Goal: Transaction & Acquisition: Book appointment/travel/reservation

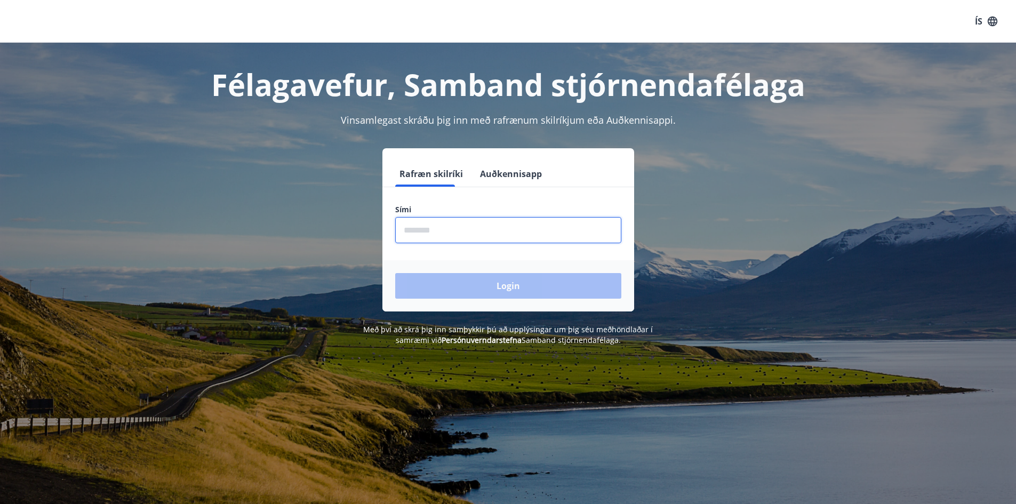
click at [450, 225] on input "phone" at bounding box center [508, 230] width 226 height 26
type input "********"
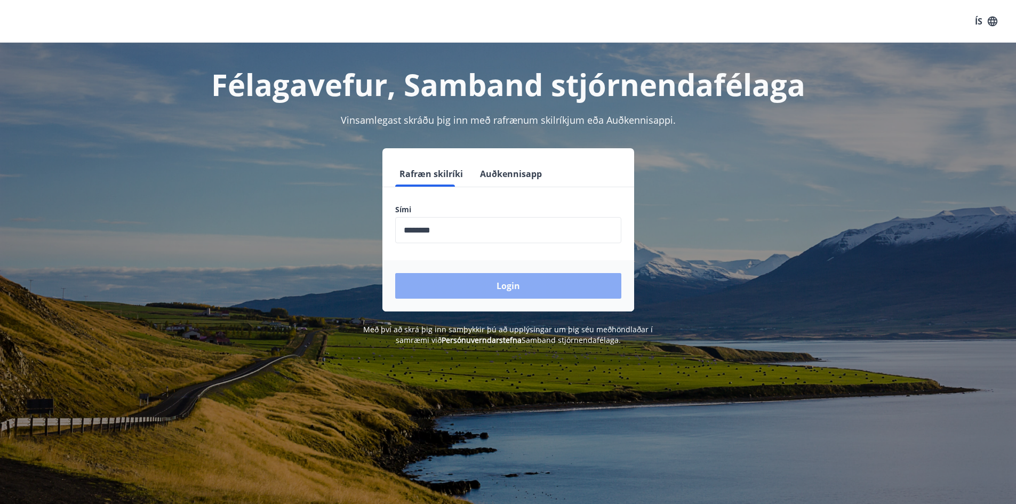
click at [512, 288] on button "Login" at bounding box center [508, 286] width 226 height 26
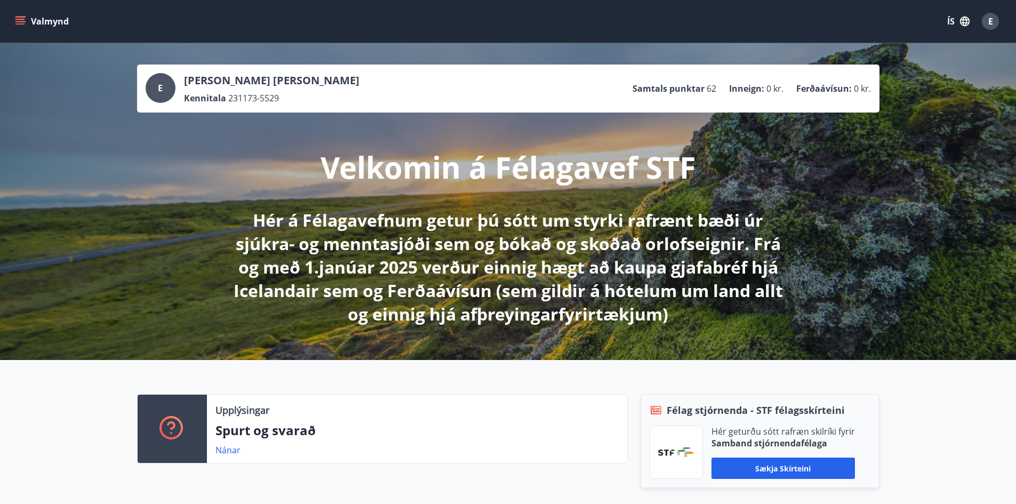
click at [17, 20] on icon "menu" at bounding box center [20, 21] width 11 height 11
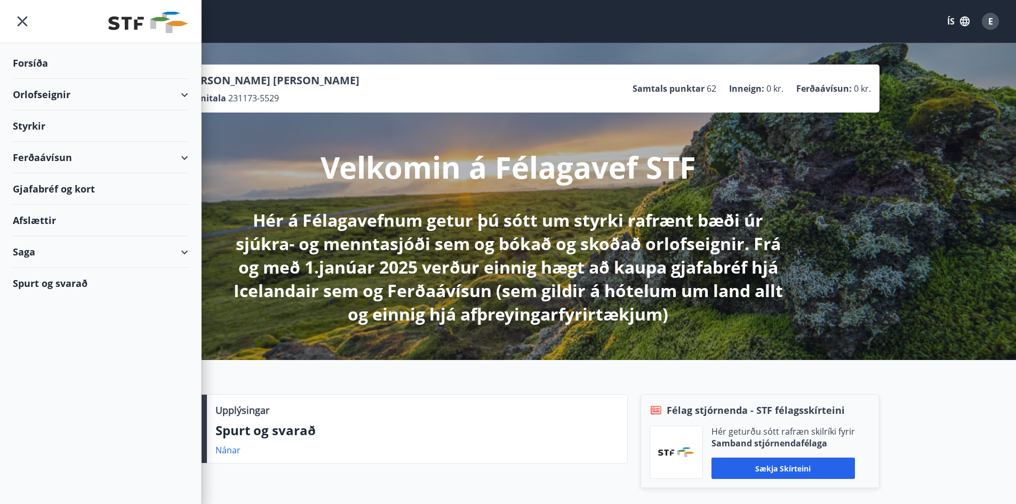
click at [49, 91] on div "Orlofseignir" at bounding box center [100, 94] width 175 height 31
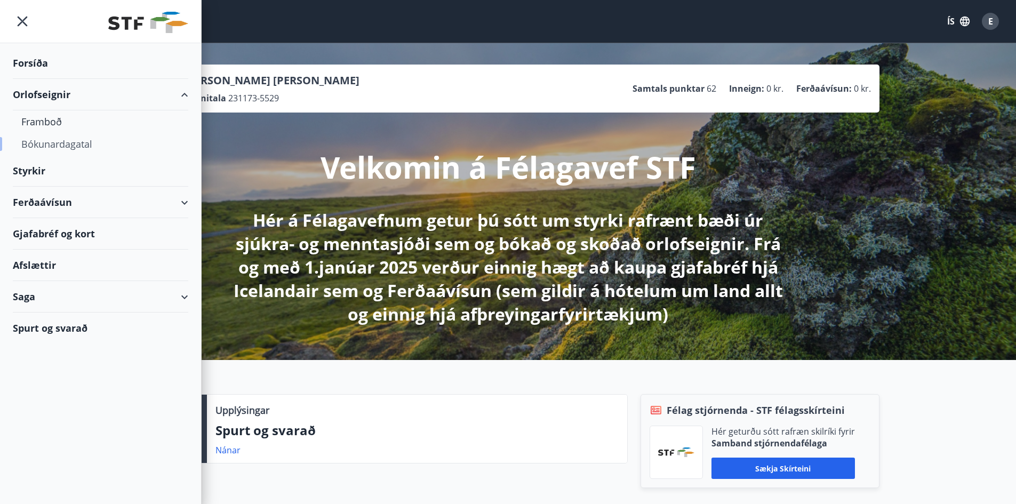
click at [61, 146] on div "Bókunardagatal" at bounding box center [100, 144] width 158 height 22
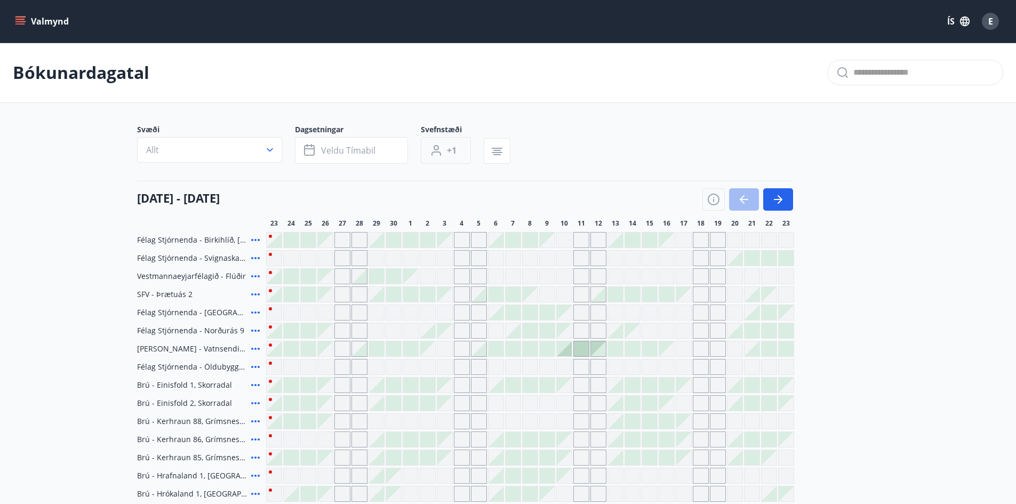
click at [445, 152] on button "+1" at bounding box center [446, 150] width 50 height 27
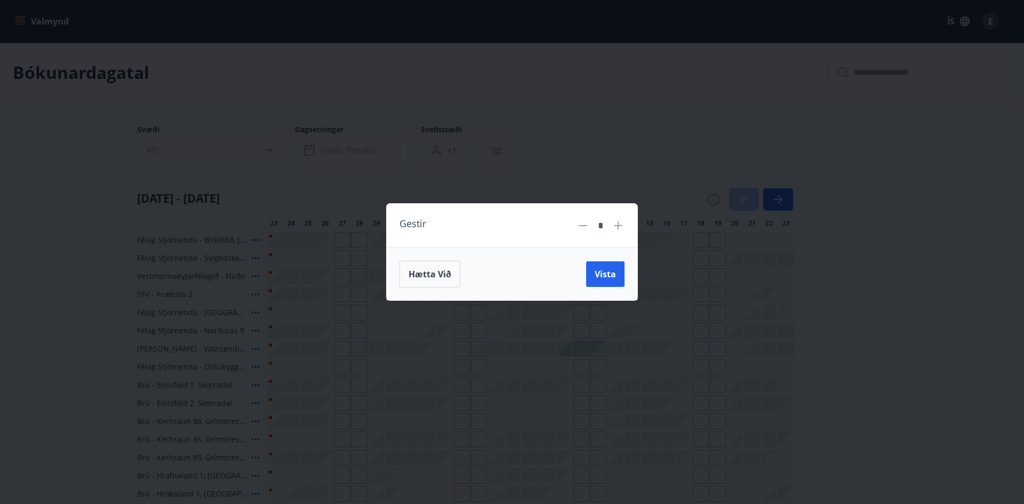
click at [616, 227] on icon at bounding box center [617, 225] width 13 height 13
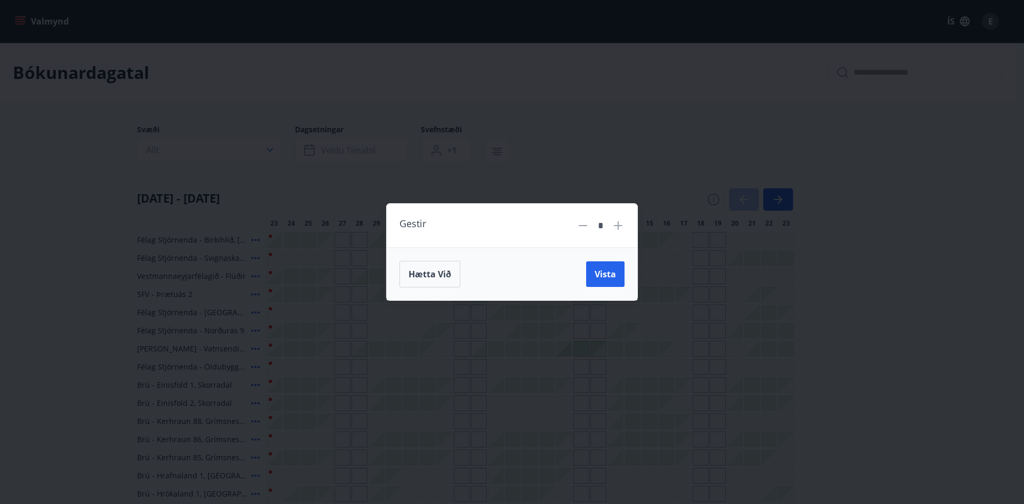
click at [616, 227] on icon at bounding box center [617, 225] width 13 height 13
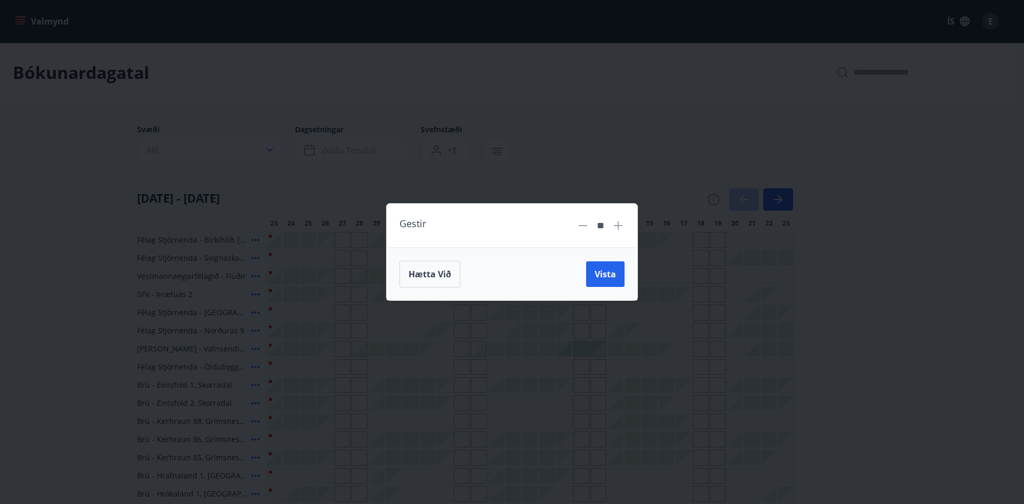
click at [616, 227] on icon at bounding box center [617, 225] width 13 height 13
click at [610, 270] on span "Vista" at bounding box center [604, 274] width 21 height 12
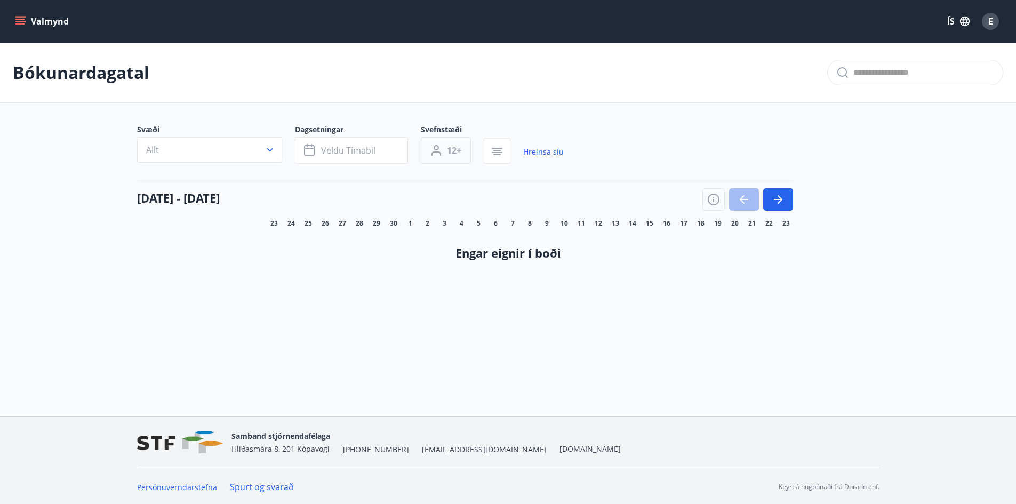
click at [457, 148] on span "12+" at bounding box center [454, 150] width 14 height 12
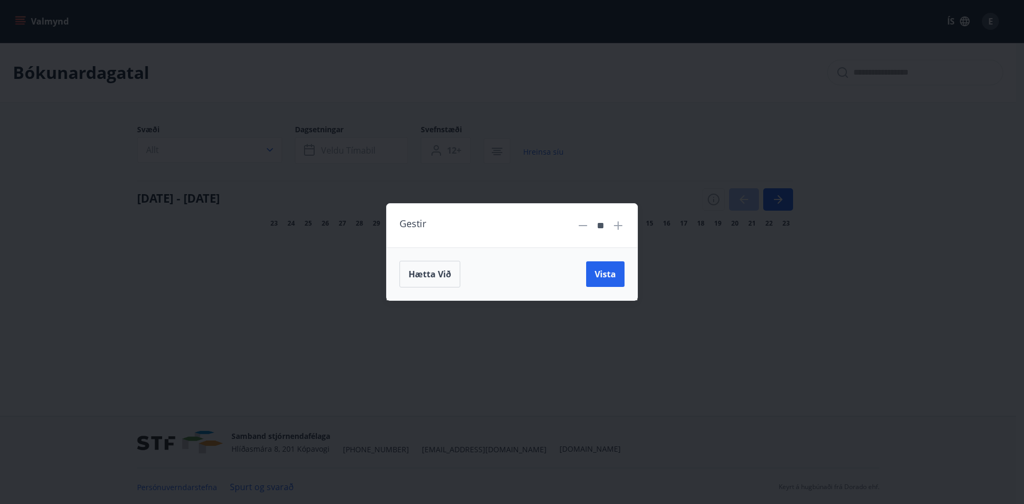
click at [582, 224] on icon at bounding box center [582, 225] width 13 height 13
click at [610, 275] on span "Vista" at bounding box center [604, 274] width 21 height 12
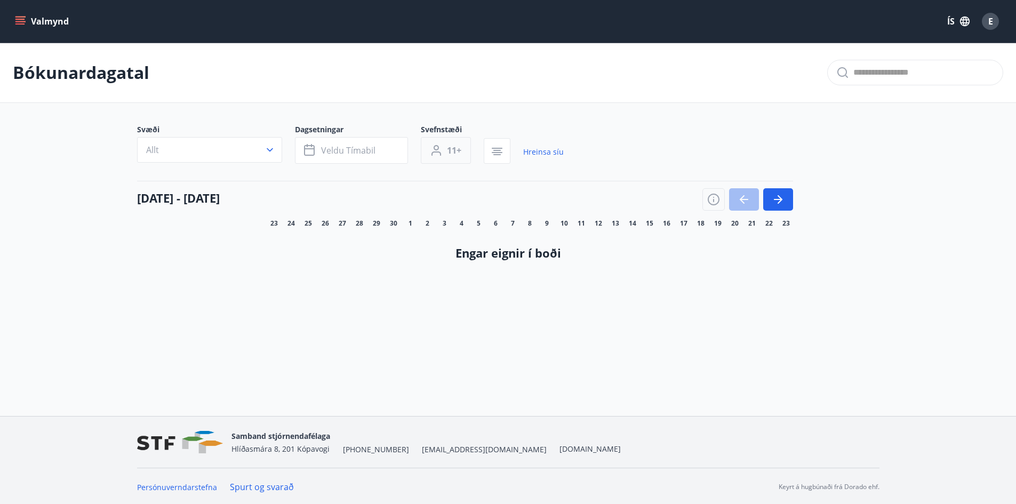
click at [453, 153] on span "11+" at bounding box center [454, 150] width 14 height 12
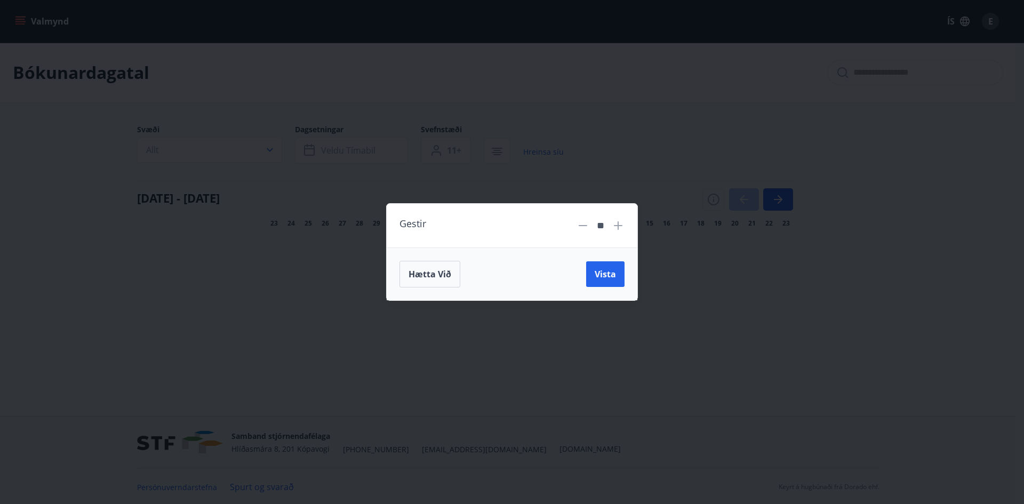
click at [586, 227] on icon at bounding box center [582, 225] width 13 height 13
type input "**"
click at [616, 272] on button "Vista" at bounding box center [605, 274] width 38 height 26
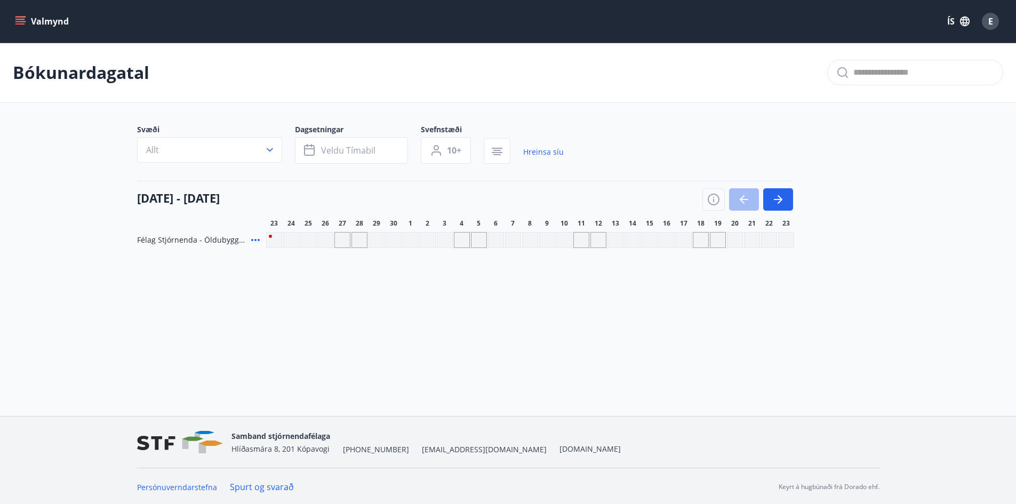
click at [235, 241] on span "Félag Stjórnenda - Öldubyggð 5" at bounding box center [192, 240] width 110 height 11
click at [257, 243] on icon at bounding box center [255, 239] width 13 height 13
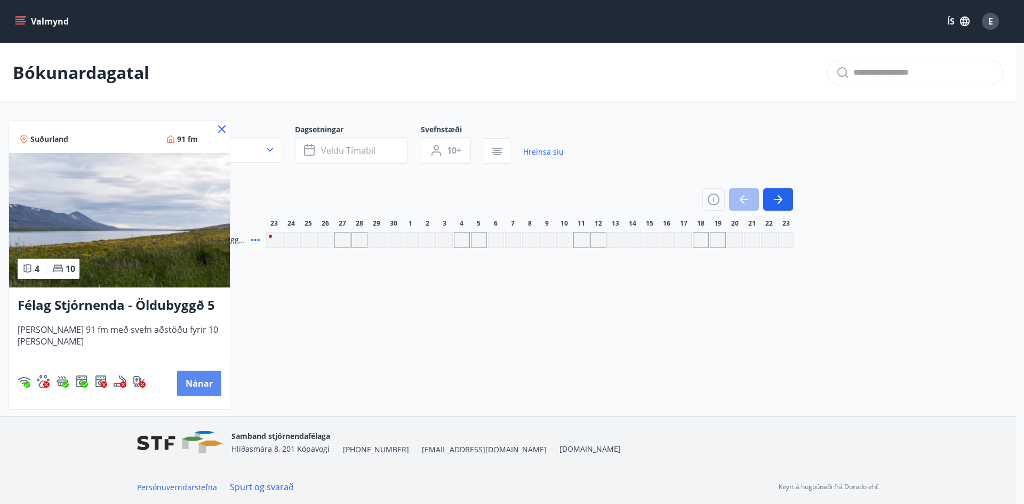
click at [202, 384] on button "Nánar" at bounding box center [199, 383] width 44 height 26
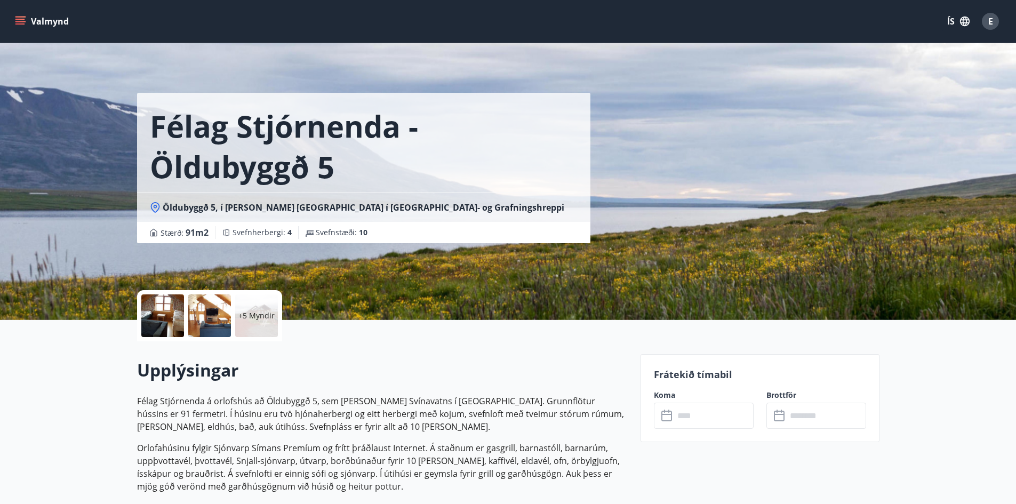
click at [248, 321] on div "+5 Myndir" at bounding box center [256, 315] width 43 height 43
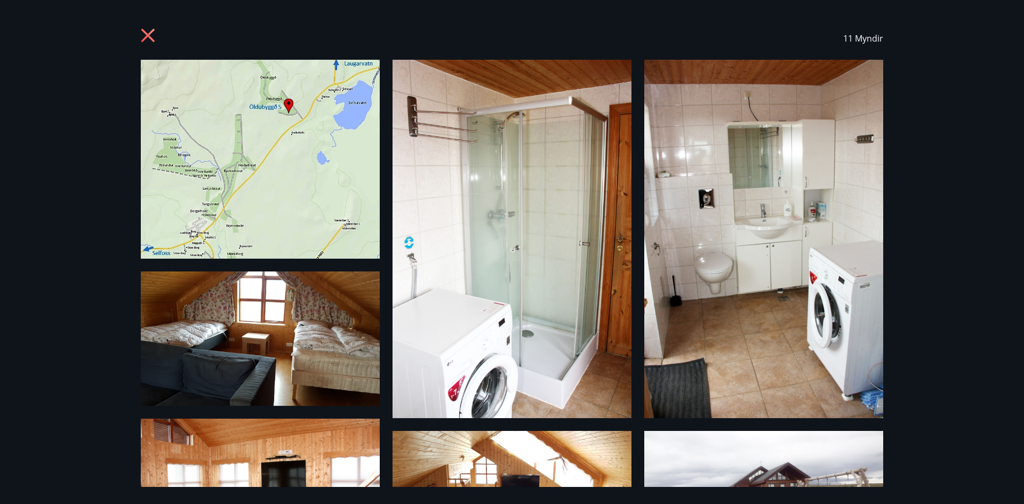
click at [151, 36] on icon at bounding box center [149, 36] width 17 height 17
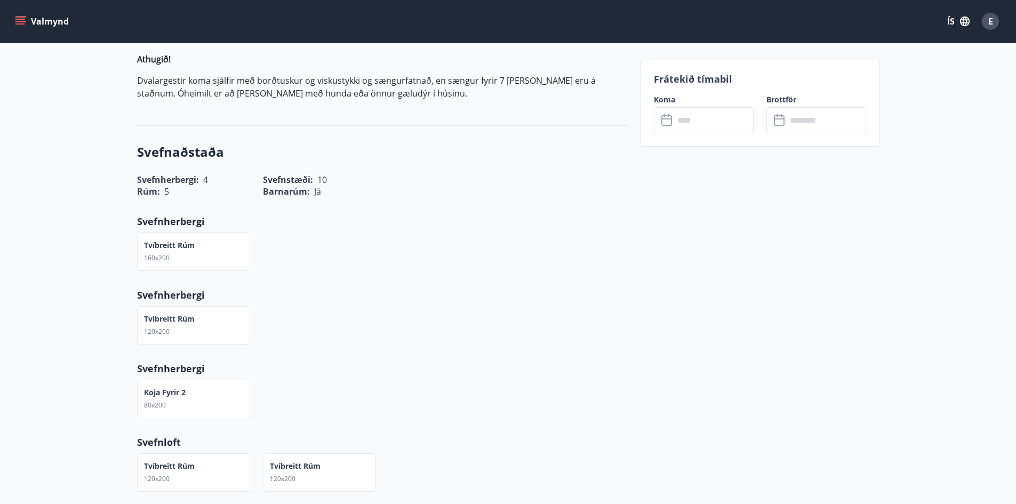
scroll to position [480, 0]
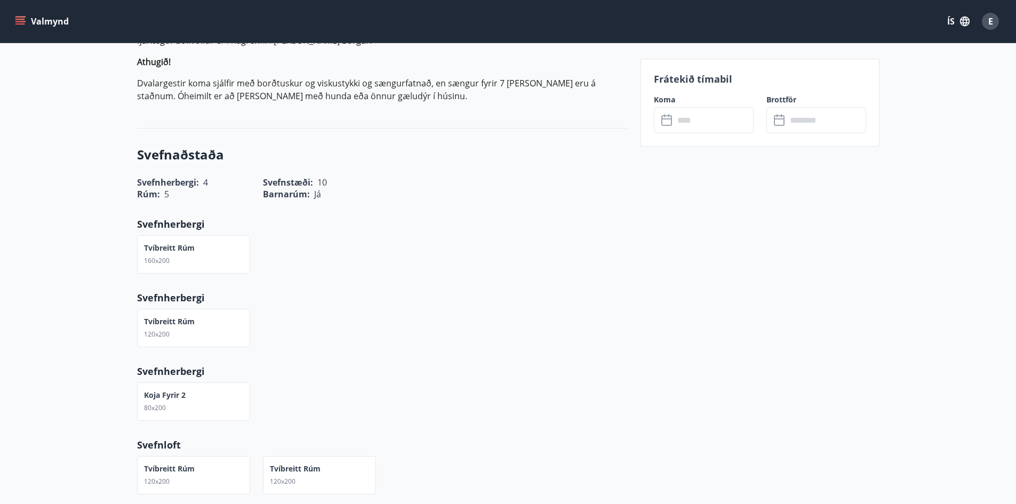
click at [706, 119] on input "text" at bounding box center [713, 120] width 79 height 26
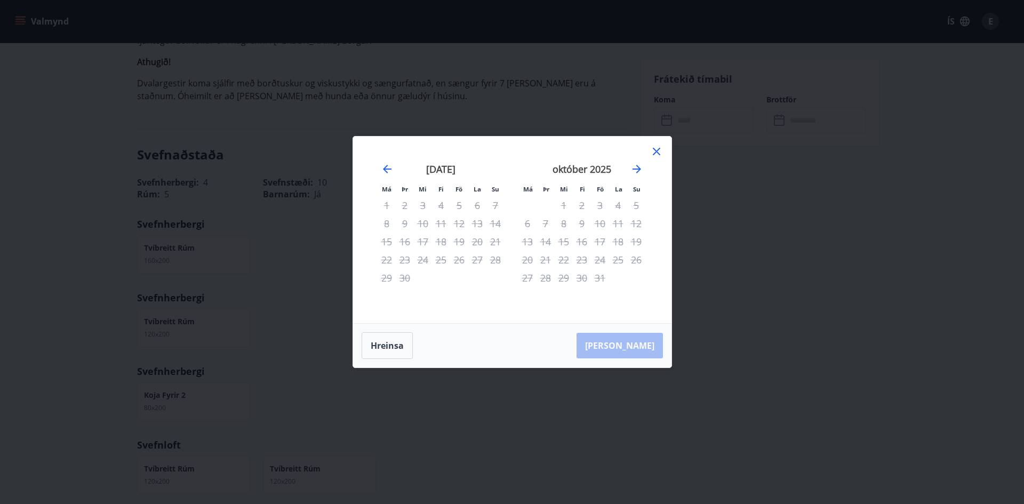
click at [718, 197] on div "Má Þr Mi Fi Fö La Su Má Þr Mi Fi Fö La Su [DATE] 1 2 3 4 5 6 7 8 9 10 11 12 13 …" at bounding box center [512, 252] width 1024 height 504
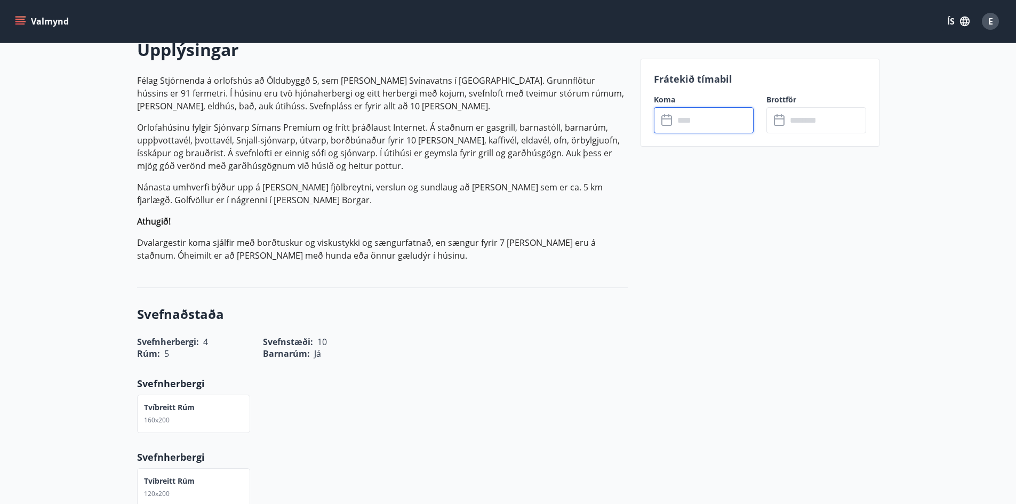
scroll to position [320, 0]
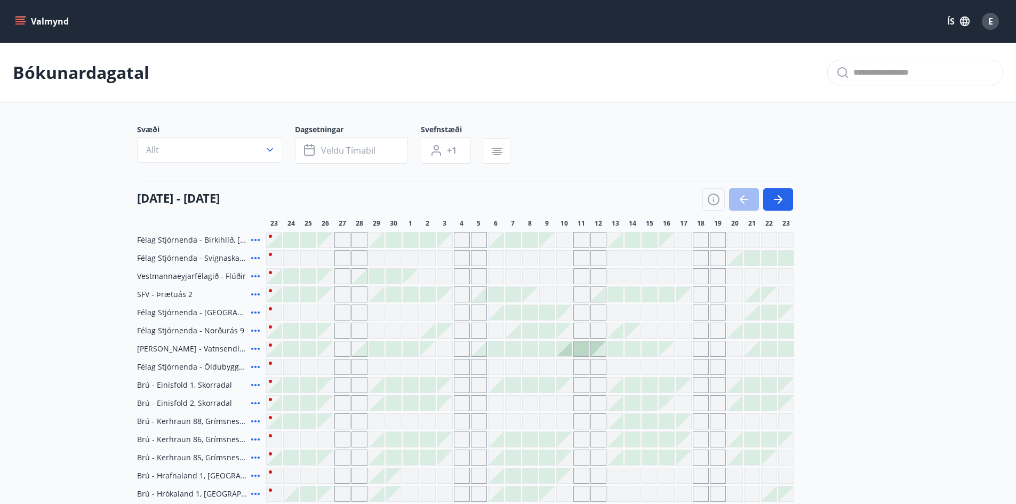
type input "*"
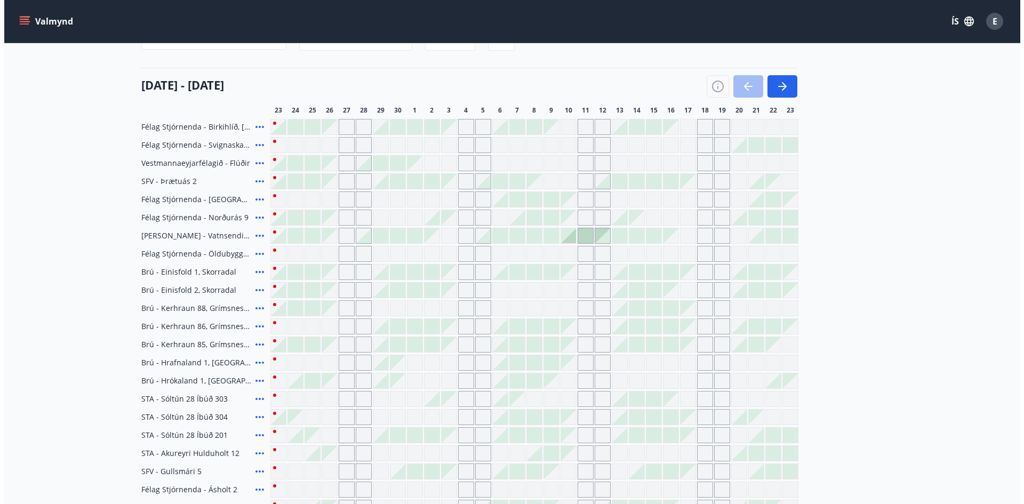
scroll to position [99, 0]
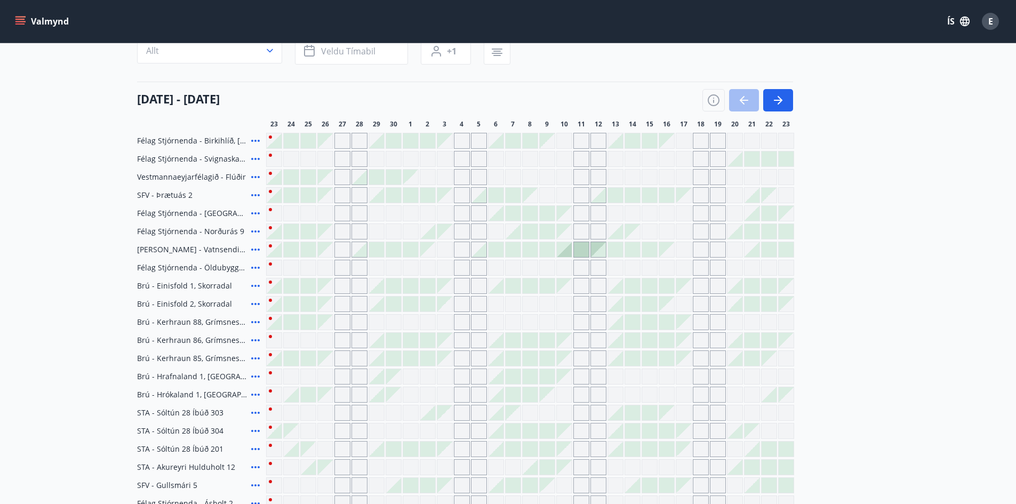
click at [576, 265] on div "Gráir dagar eru ekki bókanlegir" at bounding box center [581, 268] width 16 height 16
click at [583, 269] on div "Gráir dagar eru ekki bókanlegir" at bounding box center [581, 268] width 16 height 16
click at [598, 271] on div "Gráir dagar eru ekki bókanlegir" at bounding box center [598, 268] width 16 height 16
click at [259, 286] on icon at bounding box center [255, 285] width 13 height 13
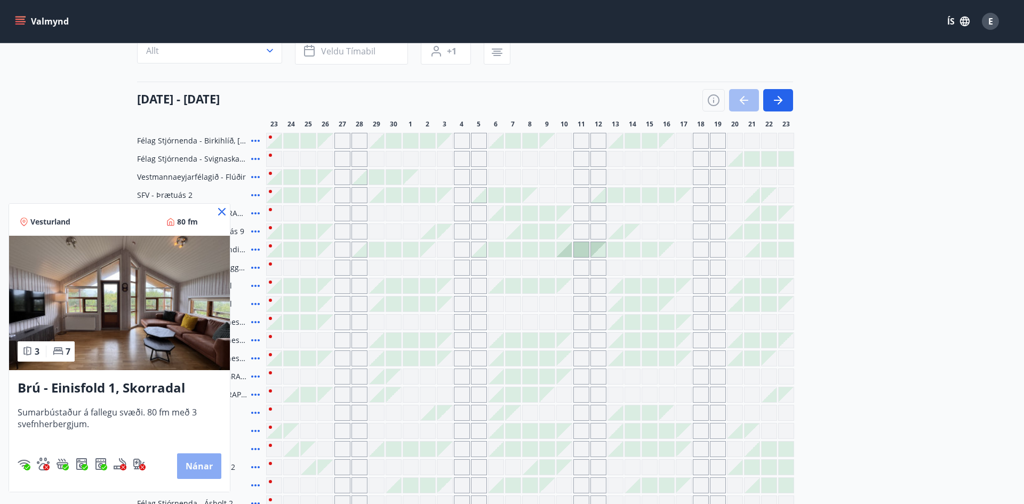
click at [206, 465] on button "Nánar" at bounding box center [199, 466] width 44 height 26
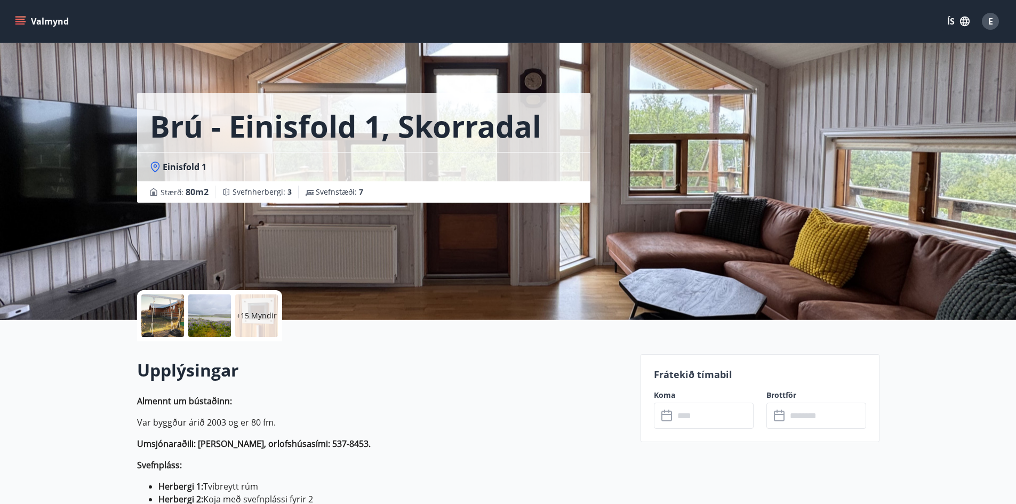
scroll to position [2, 0]
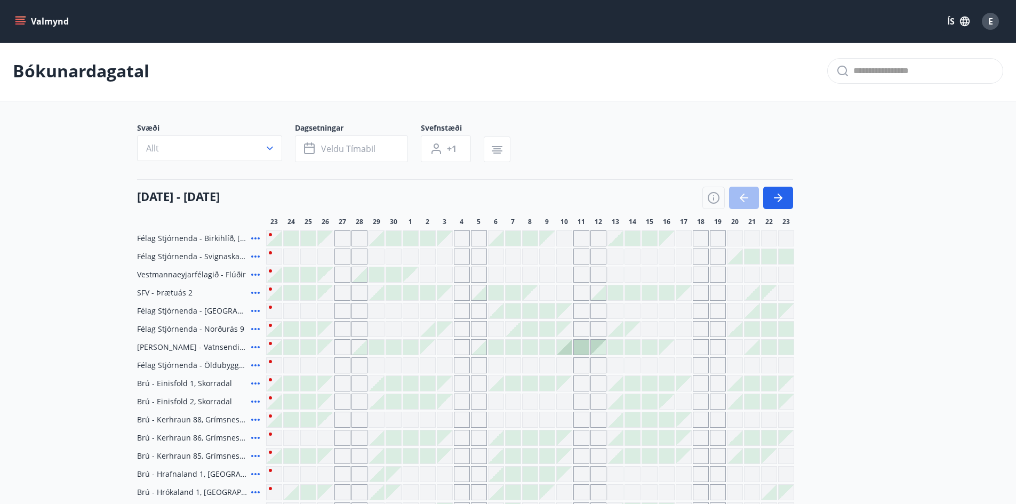
click at [578, 389] on div "Gráir dagar eru ekki bókanlegir" at bounding box center [581, 383] width 16 height 16
click at [579, 386] on div "Gráir dagar eru ekki bókanlegir" at bounding box center [581, 383] width 16 height 16
click at [583, 398] on div "Gráir dagar eru ekki bókanlegir" at bounding box center [581, 401] width 16 height 16
click at [576, 344] on div at bounding box center [581, 347] width 15 height 15
click at [597, 343] on div at bounding box center [598, 347] width 15 height 15
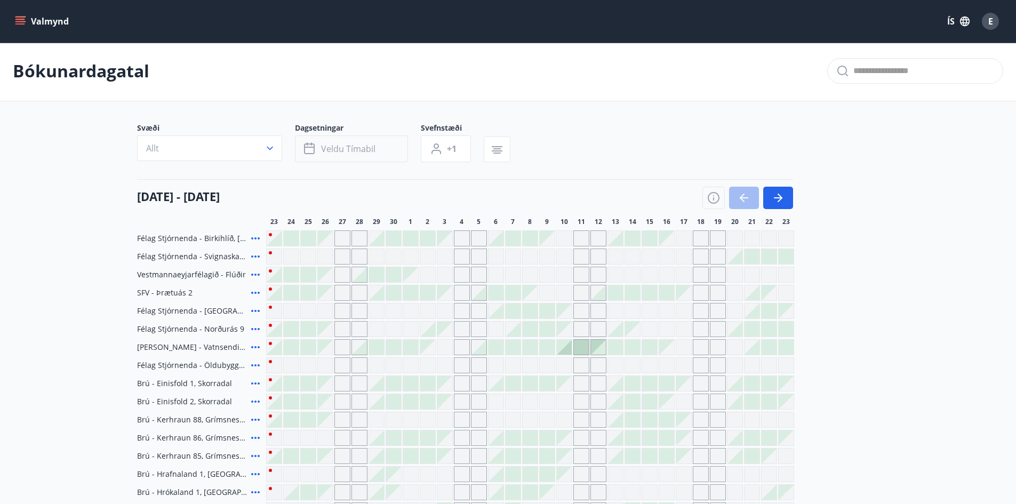
click at [345, 144] on span "Veldu tímabil" at bounding box center [348, 149] width 54 height 12
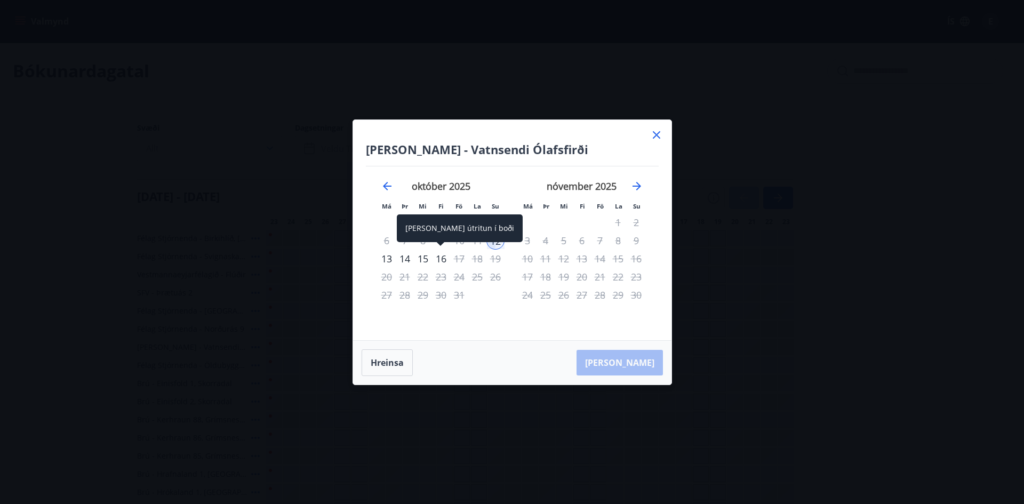
click at [458, 244] on div "[PERSON_NAME] útritun í boði" at bounding box center [460, 231] width 126 height 35
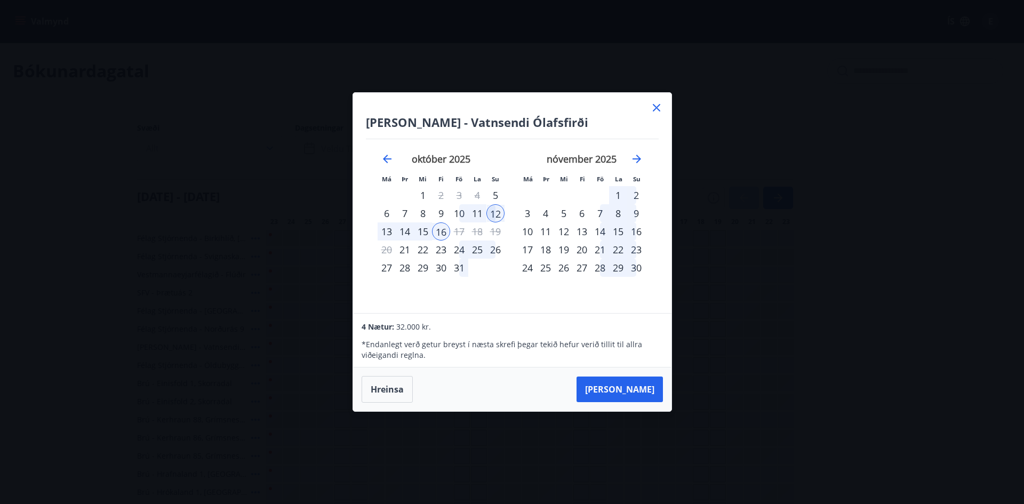
click at [460, 216] on div "10" at bounding box center [459, 213] width 18 height 18
click at [480, 212] on div "11" at bounding box center [477, 213] width 18 height 18
click at [476, 216] on div "11" at bounding box center [477, 213] width 18 height 18
click at [460, 216] on div "10" at bounding box center [459, 213] width 18 height 18
click at [476, 213] on div "11" at bounding box center [477, 213] width 18 height 18
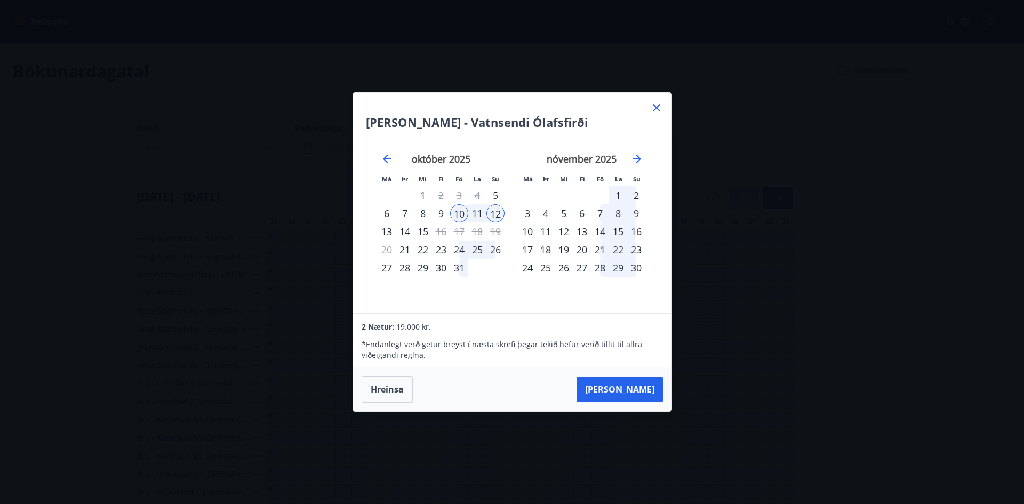
click at [660, 108] on icon at bounding box center [656, 107] width 13 height 13
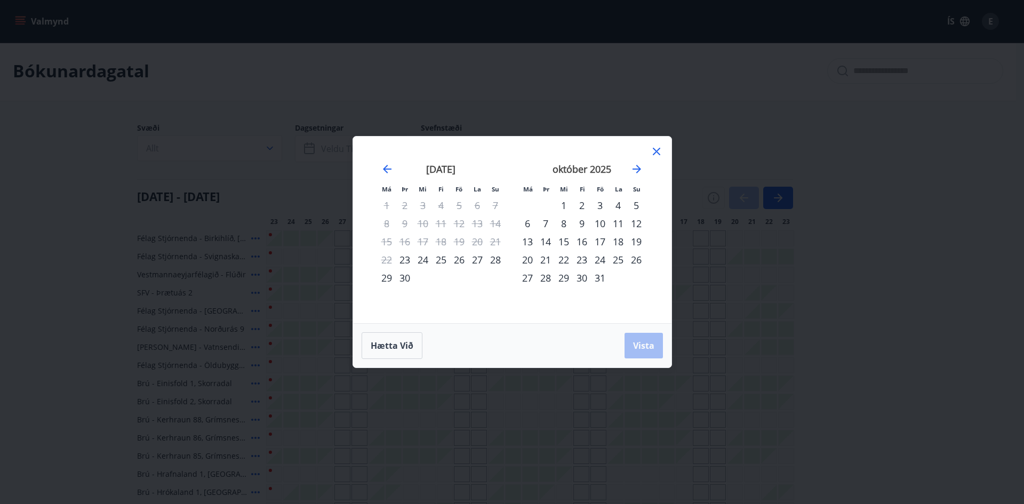
click at [655, 148] on icon at bounding box center [656, 151] width 13 height 13
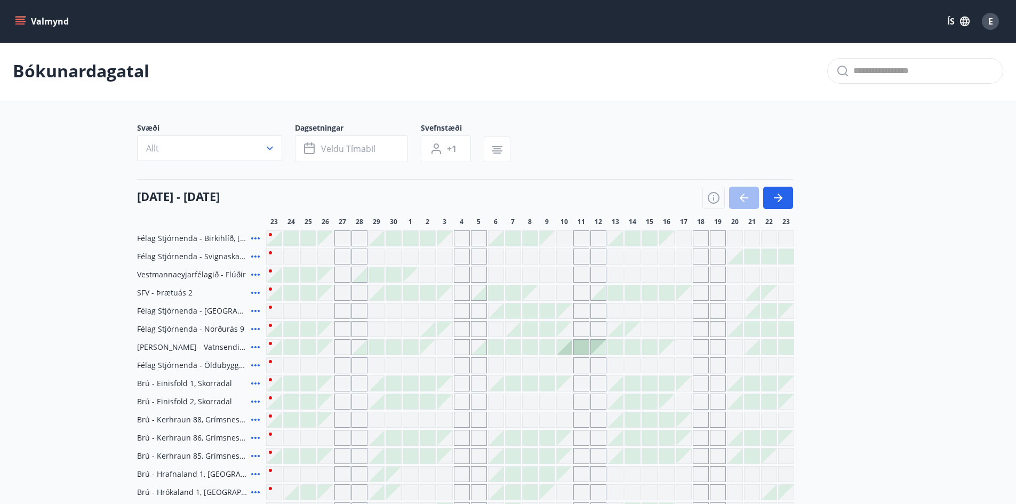
click at [586, 363] on div "Gráir dagar eru ekki bókanlegir" at bounding box center [581, 365] width 16 height 16
click at [272, 150] on icon "button" at bounding box center [269, 148] width 11 height 11
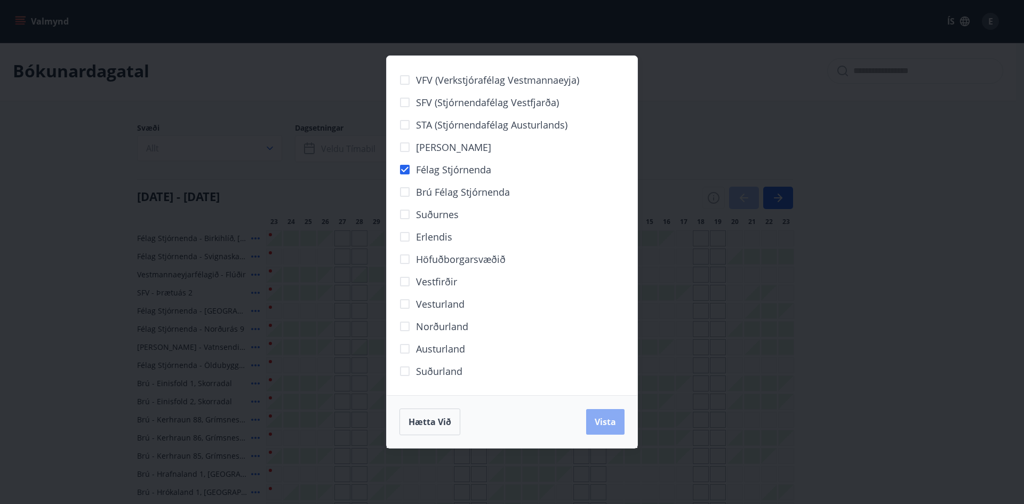
click at [609, 422] on span "Vista" at bounding box center [604, 422] width 21 height 12
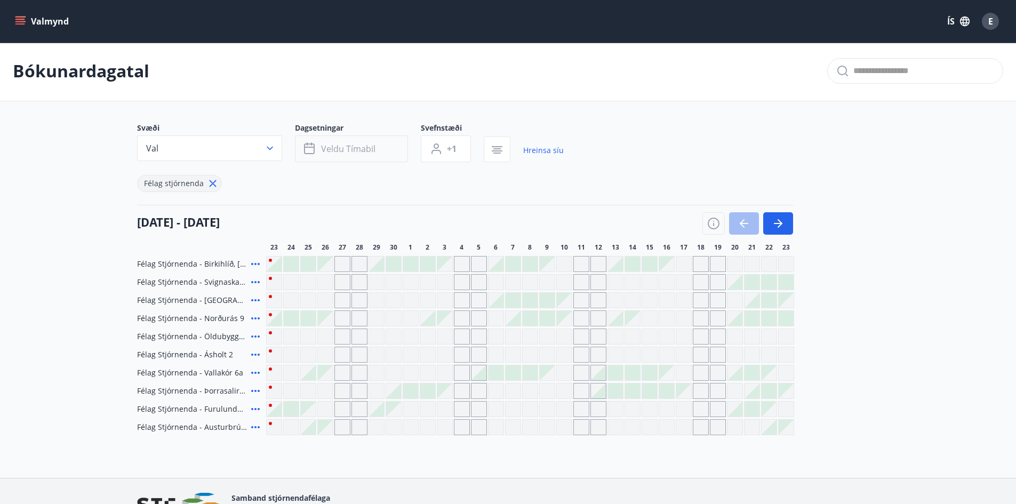
click at [371, 143] on span "Veldu tímabil" at bounding box center [348, 149] width 54 height 12
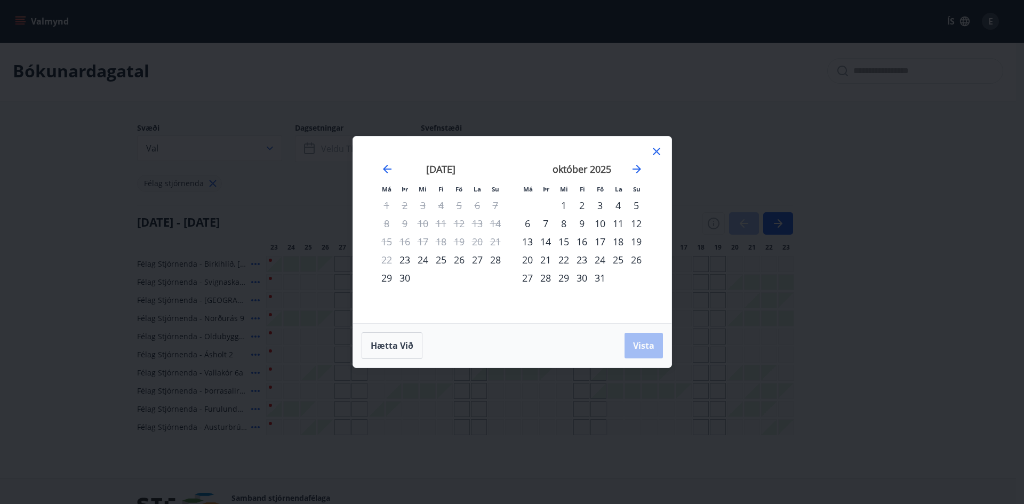
drag, startPoint x: 599, startPoint y: 221, endPoint x: 606, endPoint y: 221, distance: 7.0
click at [606, 221] on div "10" at bounding box center [600, 223] width 18 height 18
drag, startPoint x: 618, startPoint y: 222, endPoint x: 624, endPoint y: 225, distance: 7.0
click at [619, 224] on div "11" at bounding box center [618, 223] width 18 height 18
click at [637, 224] on div "12" at bounding box center [636, 223] width 18 height 18
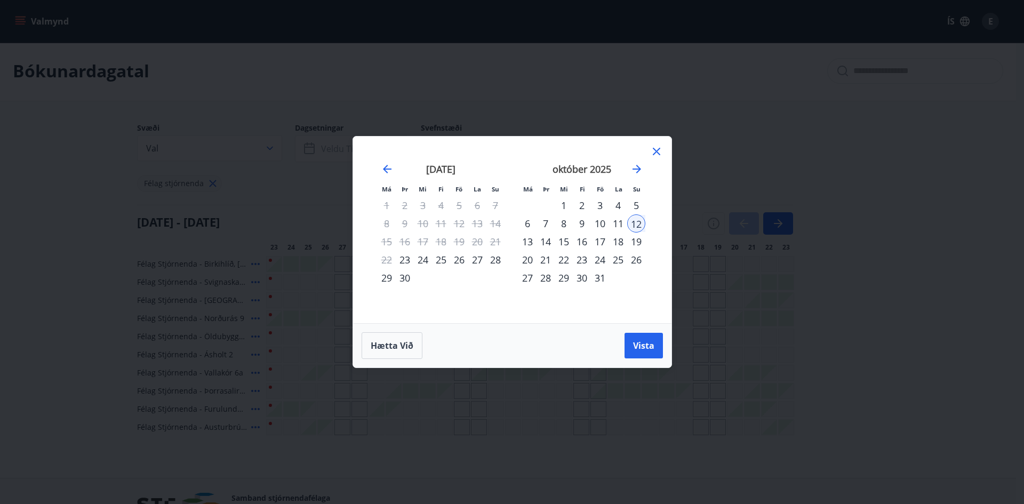
click at [616, 221] on div "11" at bounding box center [618, 223] width 18 height 18
click at [634, 224] on div "12" at bounding box center [636, 223] width 18 height 18
click at [643, 344] on span "Vista" at bounding box center [643, 346] width 21 height 12
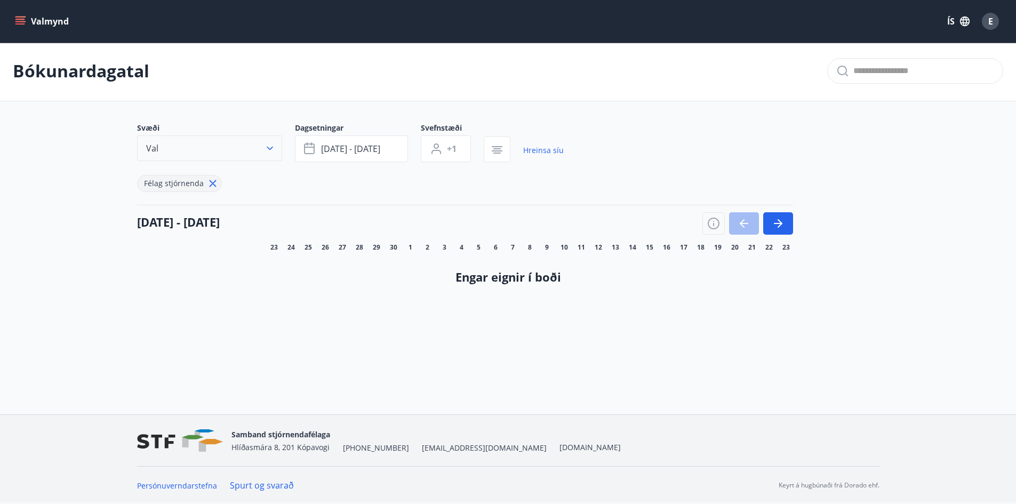
click at [269, 152] on icon "button" at bounding box center [269, 148] width 11 height 11
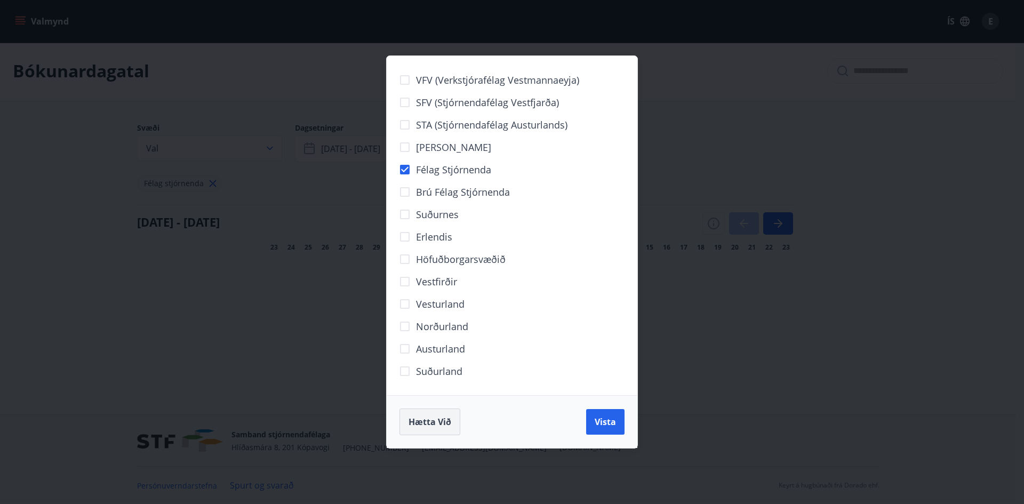
click at [423, 423] on span "Hætta við" at bounding box center [429, 422] width 43 height 12
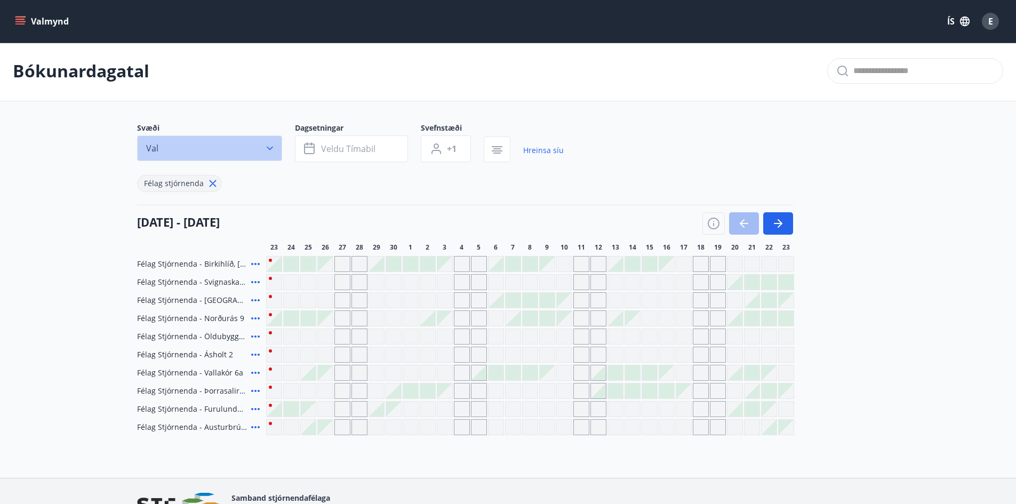
click at [266, 146] on icon "button" at bounding box center [269, 148] width 11 height 11
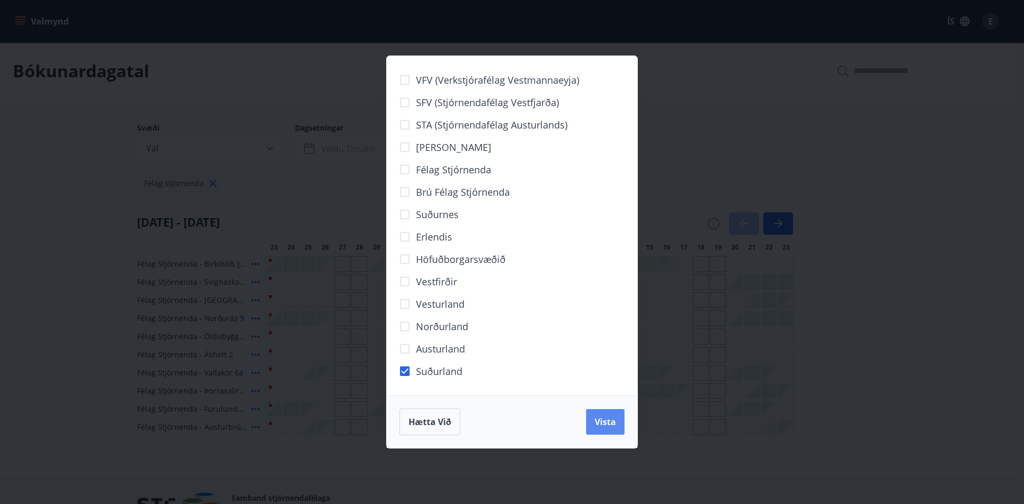
click at [609, 422] on span "Vista" at bounding box center [604, 422] width 21 height 12
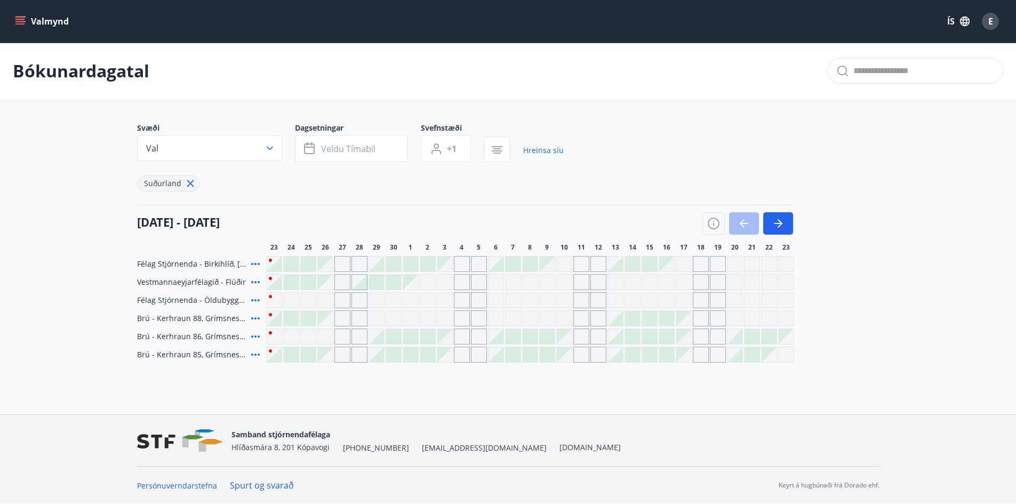
click at [259, 338] on icon at bounding box center [255, 336] width 13 height 13
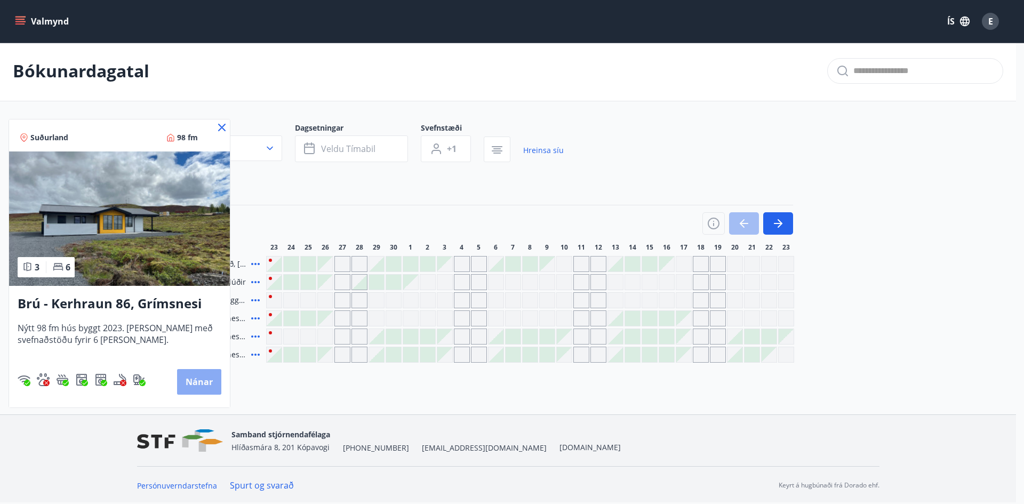
click at [200, 384] on button "Nánar" at bounding box center [199, 382] width 44 height 26
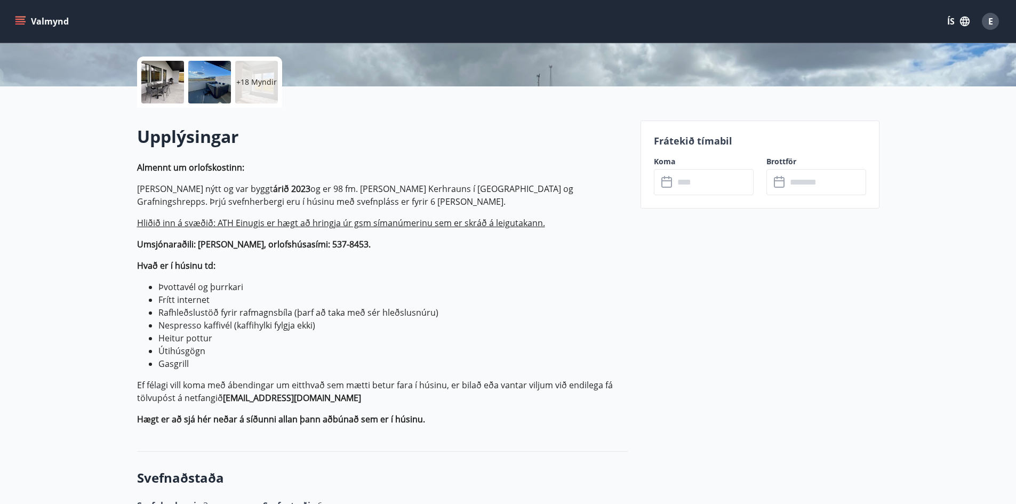
scroll to position [213, 0]
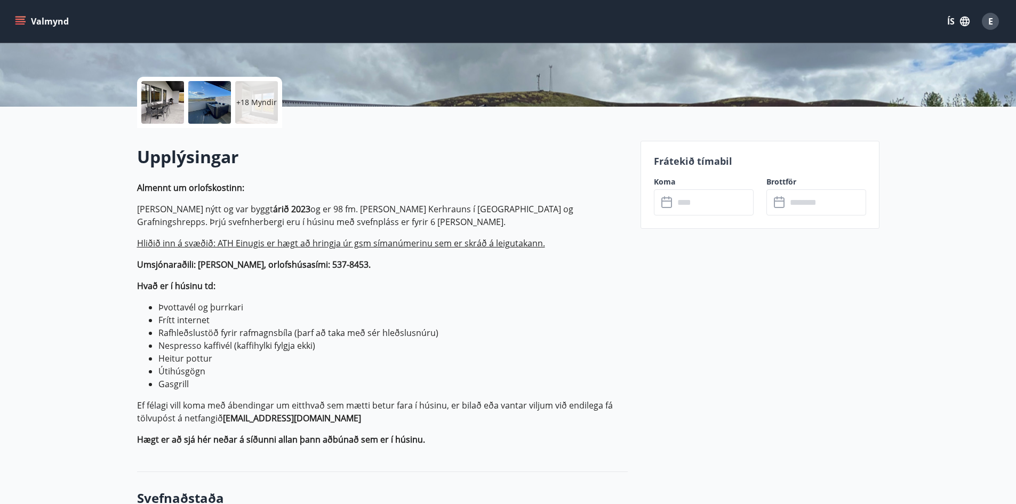
click at [163, 103] on div at bounding box center [162, 102] width 43 height 43
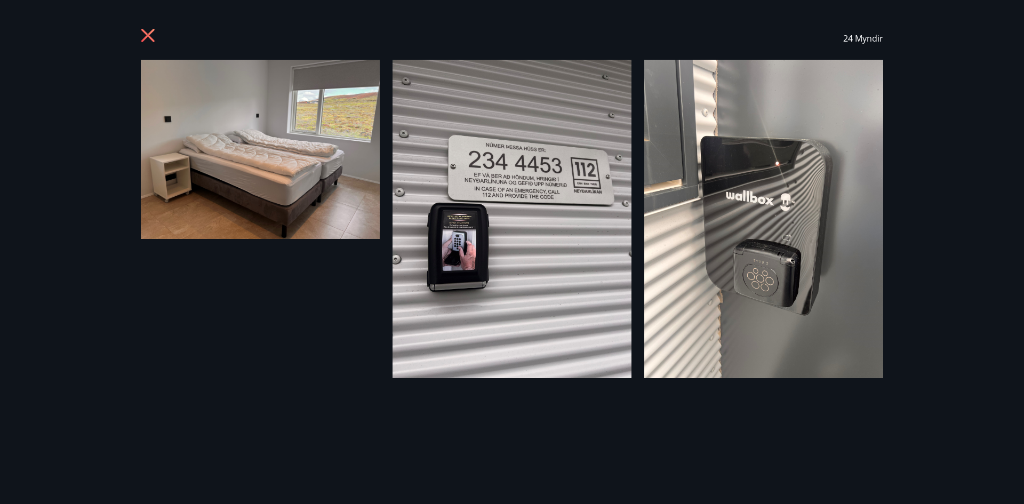
click at [149, 33] on icon at bounding box center [149, 36] width 17 height 17
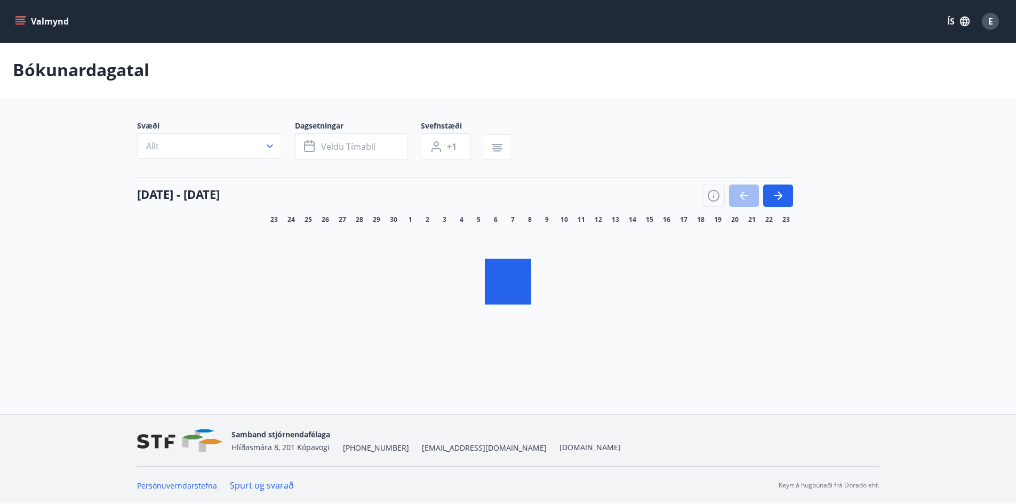
scroll to position [2, 0]
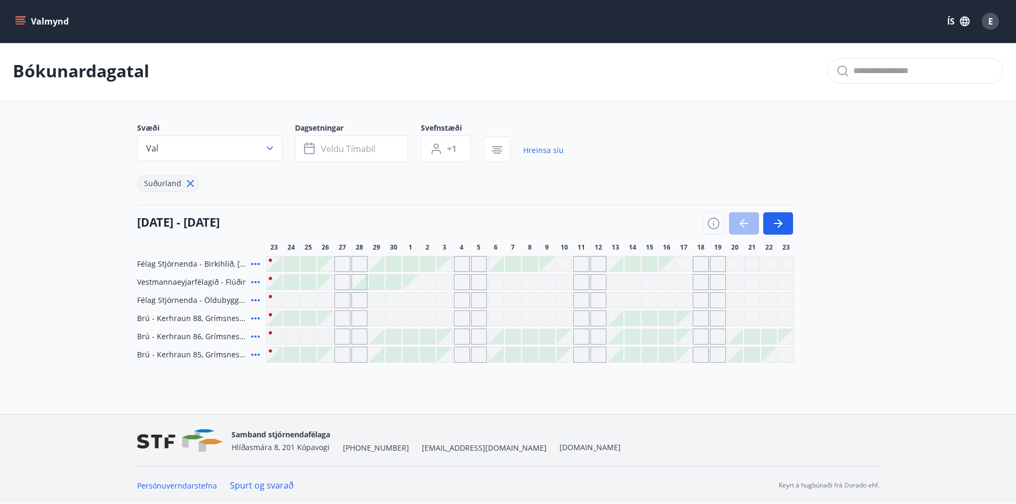
click at [250, 335] on icon at bounding box center [255, 336] width 13 height 13
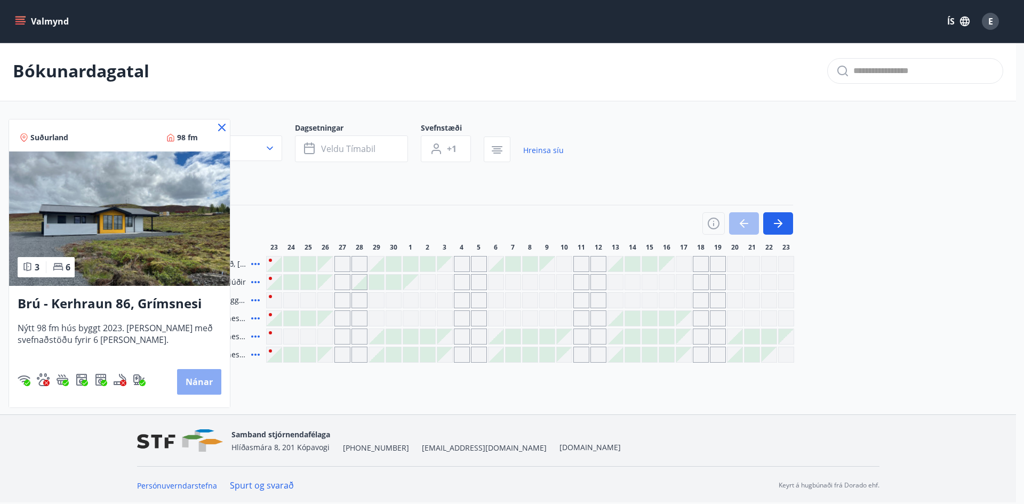
click at [207, 377] on button "Nánar" at bounding box center [199, 382] width 44 height 26
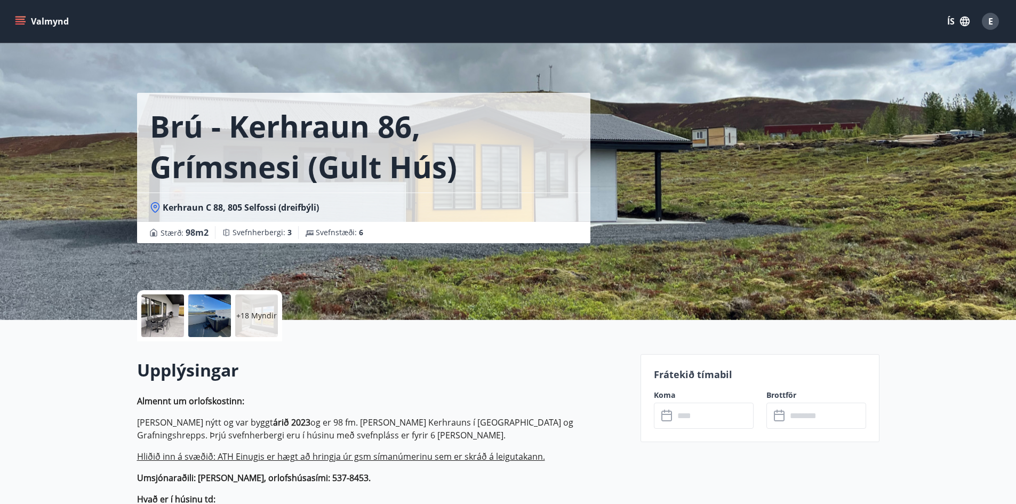
click at [249, 317] on p "+18 Myndir" at bounding box center [256, 315] width 41 height 11
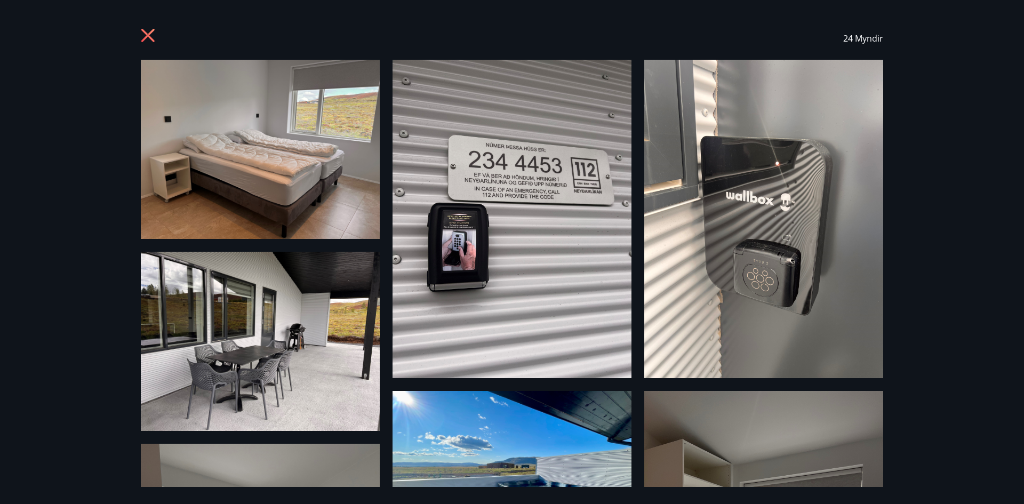
click at [149, 33] on icon at bounding box center [149, 36] width 17 height 17
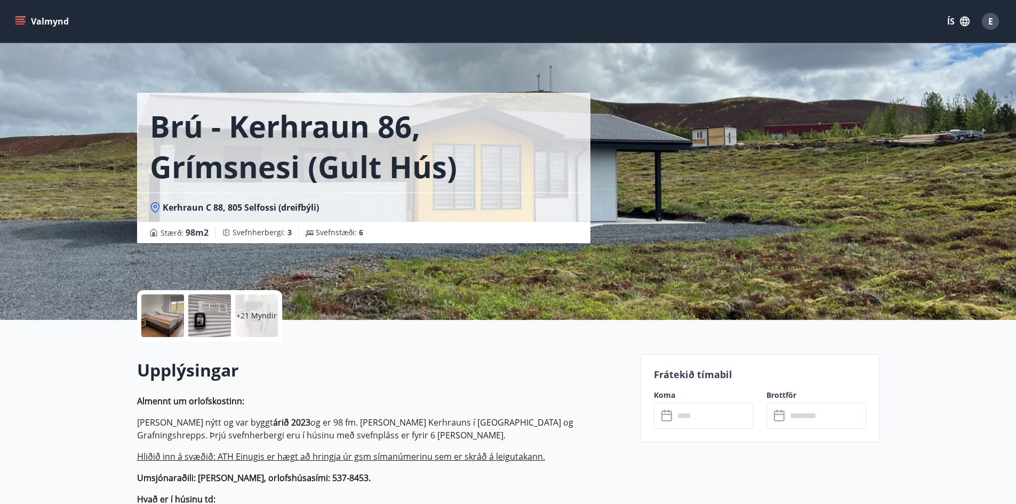
scroll to position [2, 0]
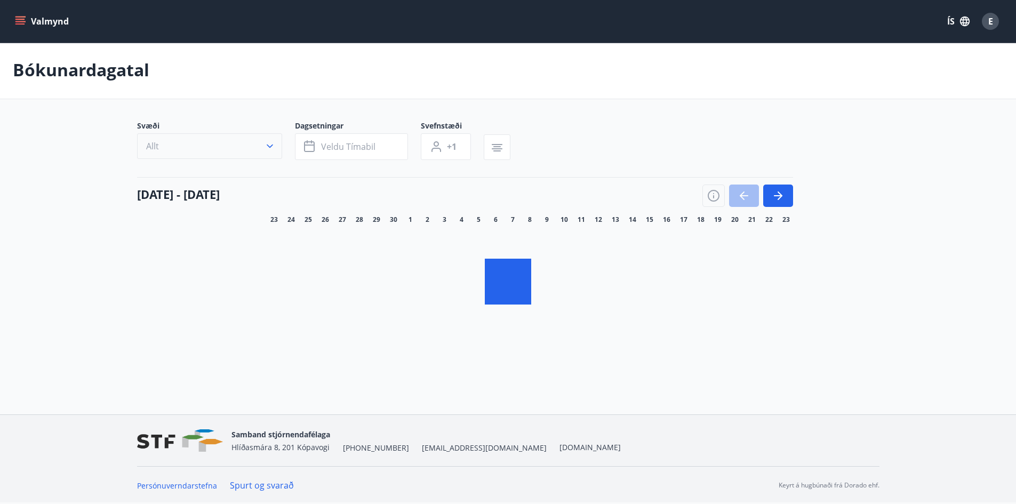
click at [271, 144] on icon "button" at bounding box center [269, 146] width 11 height 11
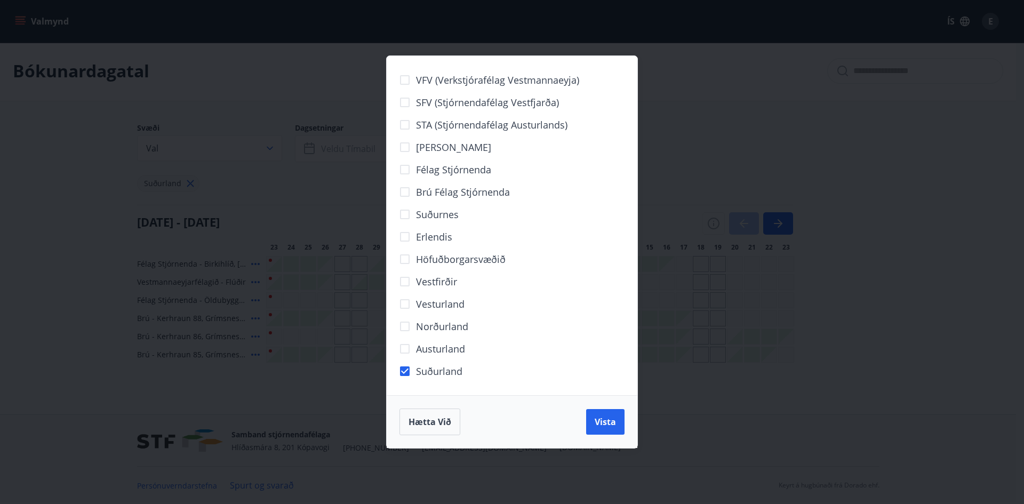
click at [209, 373] on div "VFV (Verkstjórafélag Vestmannaeyja) SFV (Stjórnendafélag Vestfjarða) STA (Stjór…" at bounding box center [512, 252] width 1024 height 504
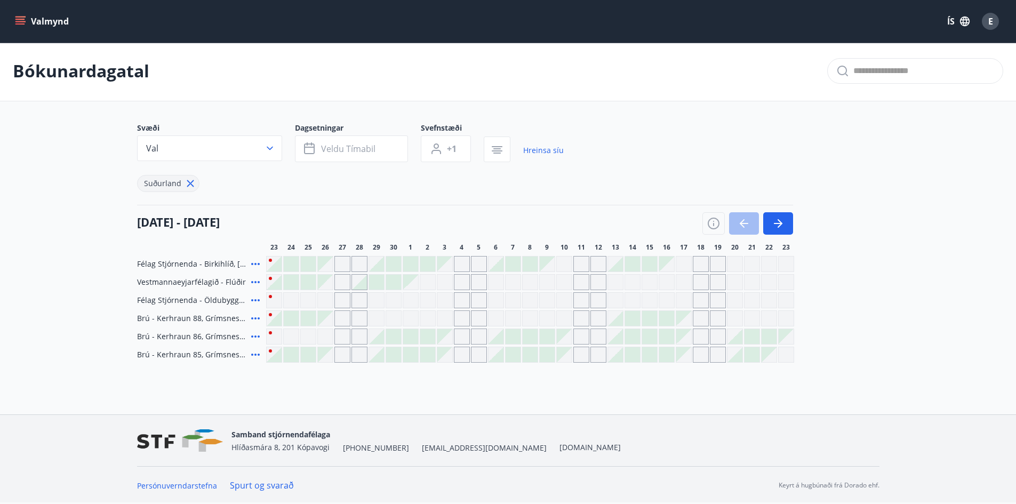
click at [261, 356] on icon at bounding box center [255, 354] width 13 height 13
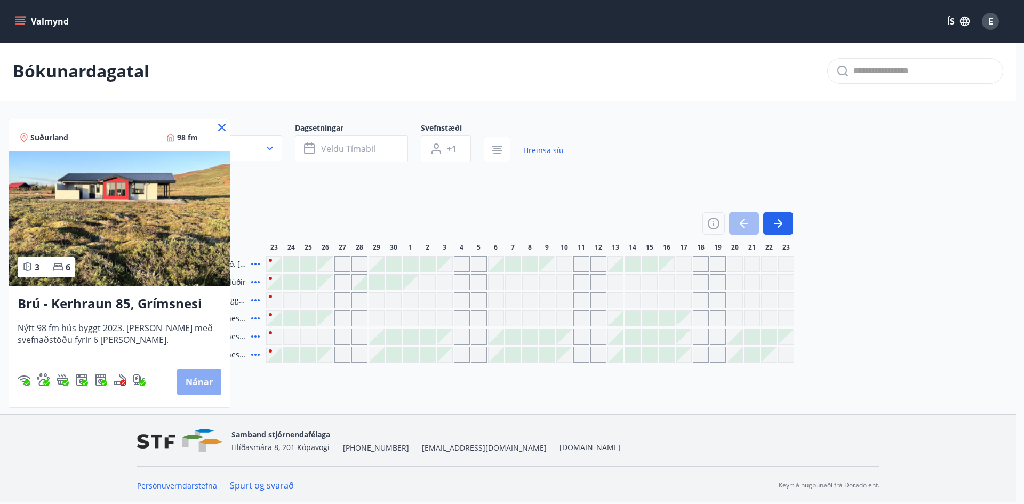
click at [207, 381] on button "Nánar" at bounding box center [199, 382] width 44 height 26
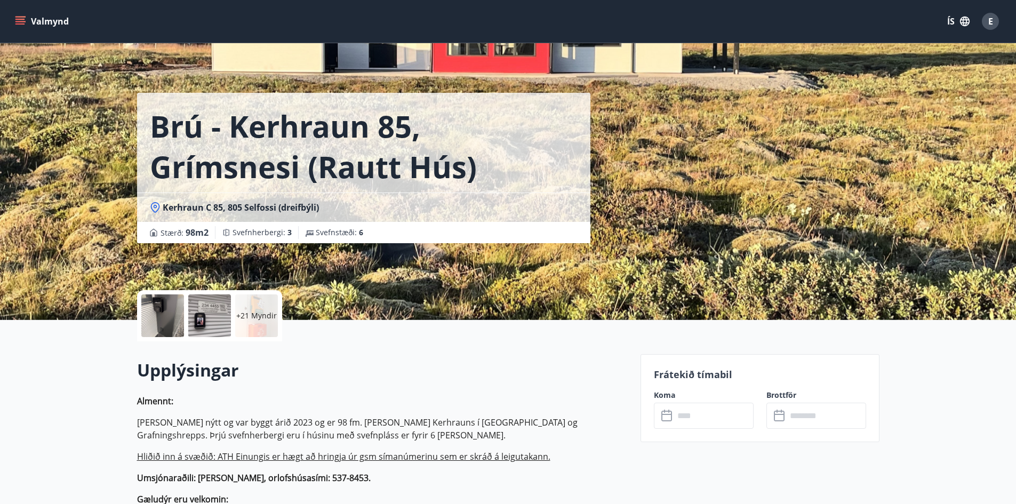
click at [255, 317] on p "+21 Myndir" at bounding box center [256, 315] width 41 height 11
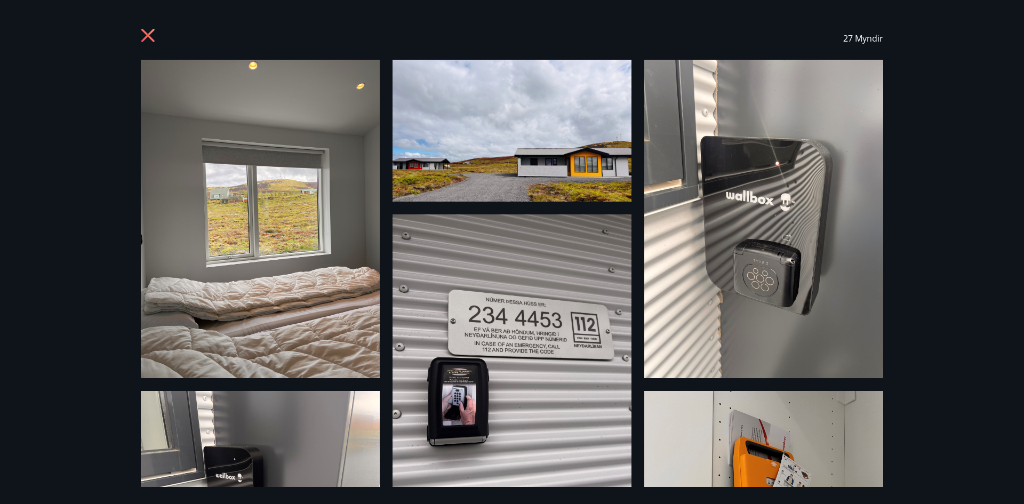
click at [152, 32] on icon at bounding box center [147, 35] width 13 height 13
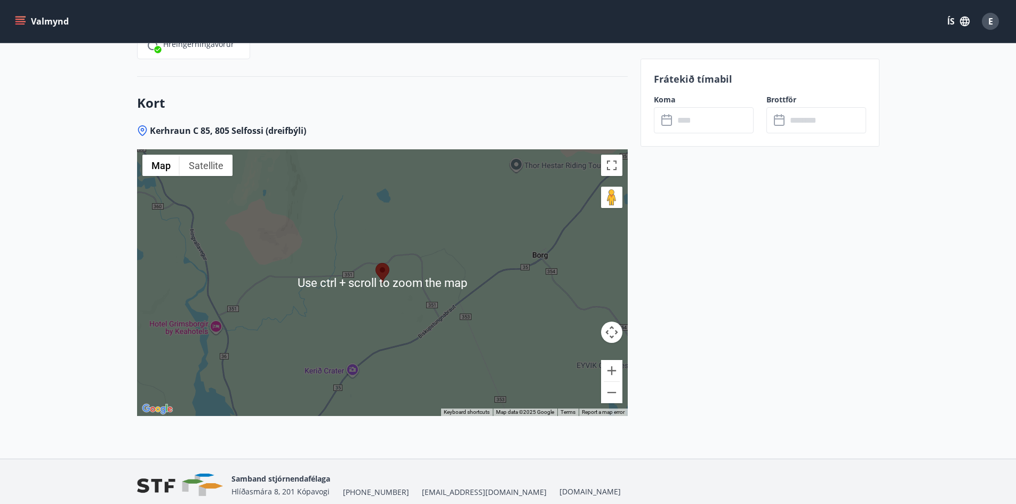
scroll to position [1812, 0]
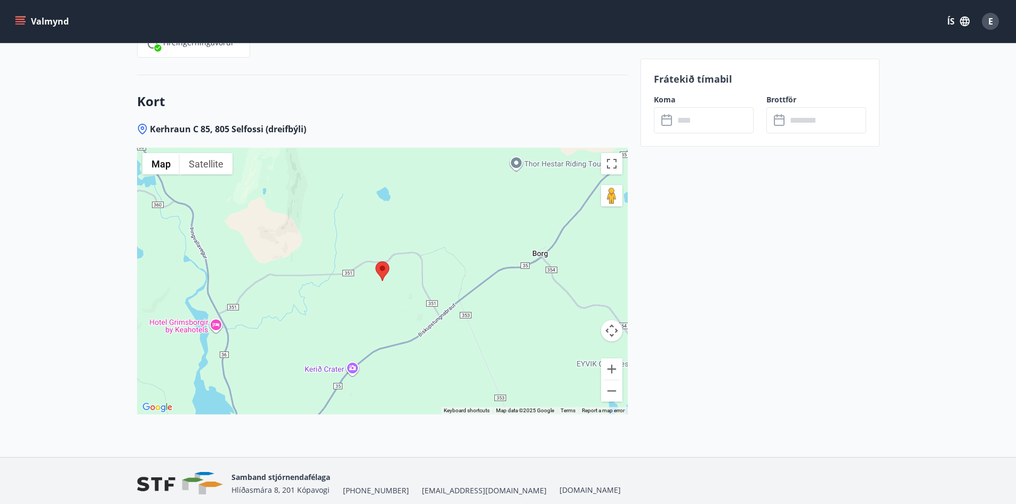
click at [415, 364] on div at bounding box center [382, 281] width 490 height 267
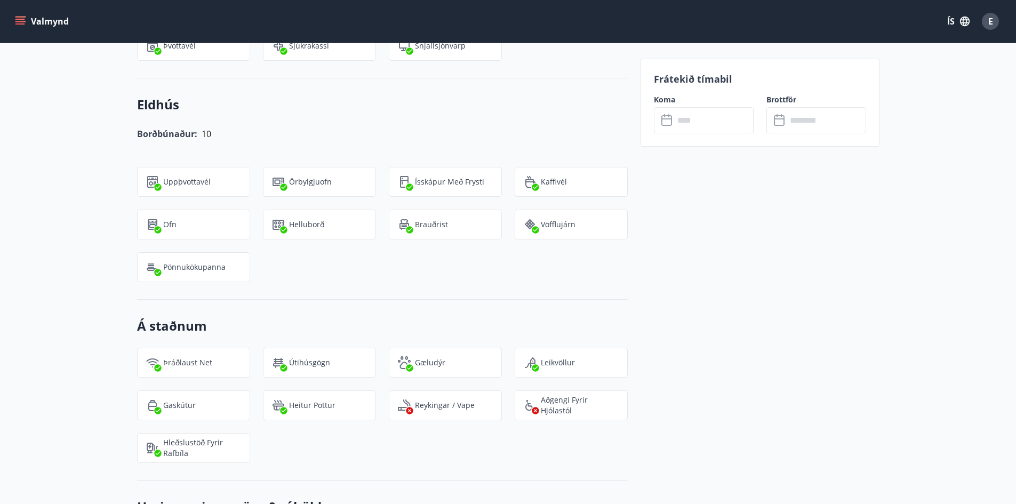
scroll to position [1226, 0]
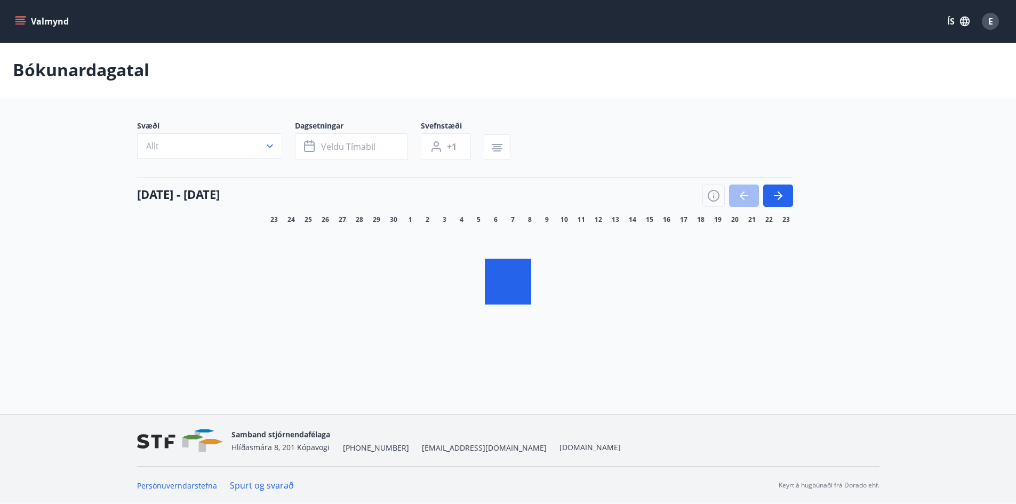
scroll to position [2, 0]
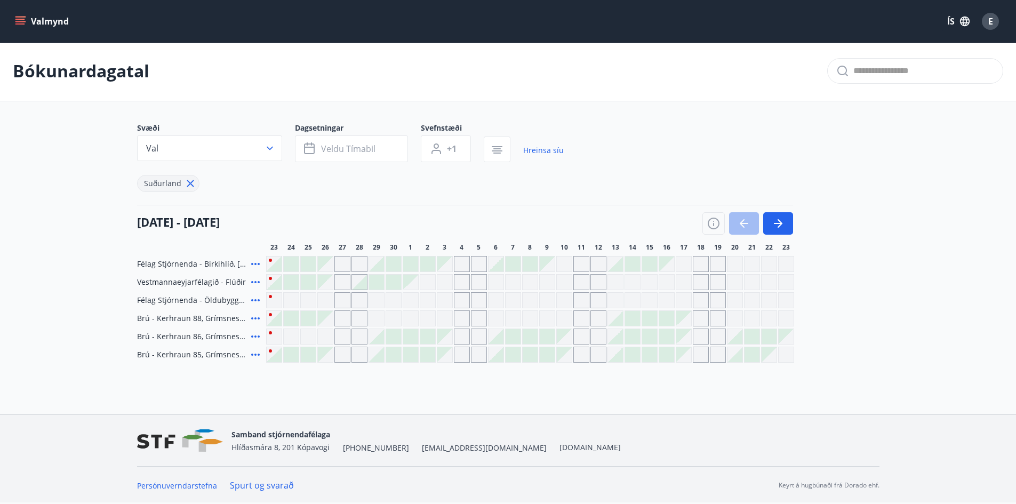
click at [583, 337] on div "Gráir dagar eru ekki bókanlegir" at bounding box center [581, 336] width 16 height 16
click at [526, 336] on div at bounding box center [529, 336] width 15 height 15
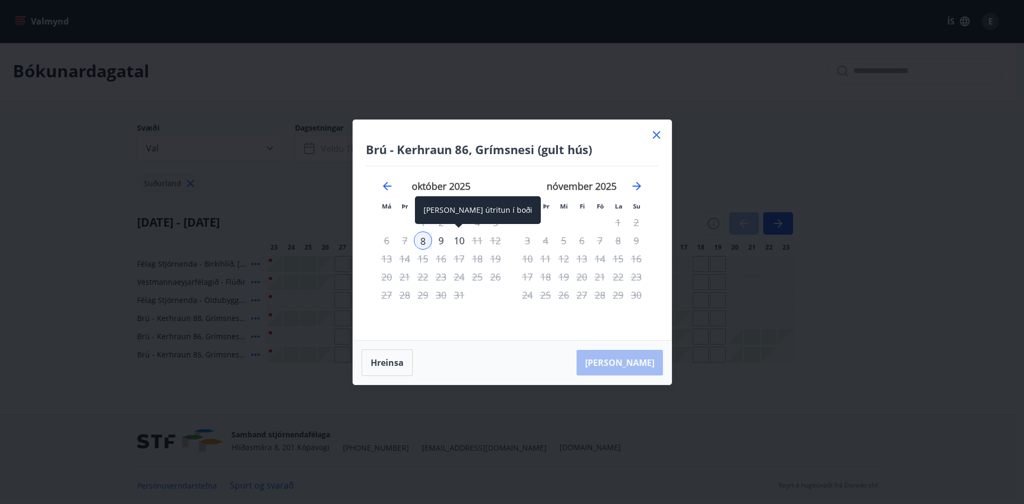
click at [458, 240] on div "10" at bounding box center [459, 240] width 18 height 18
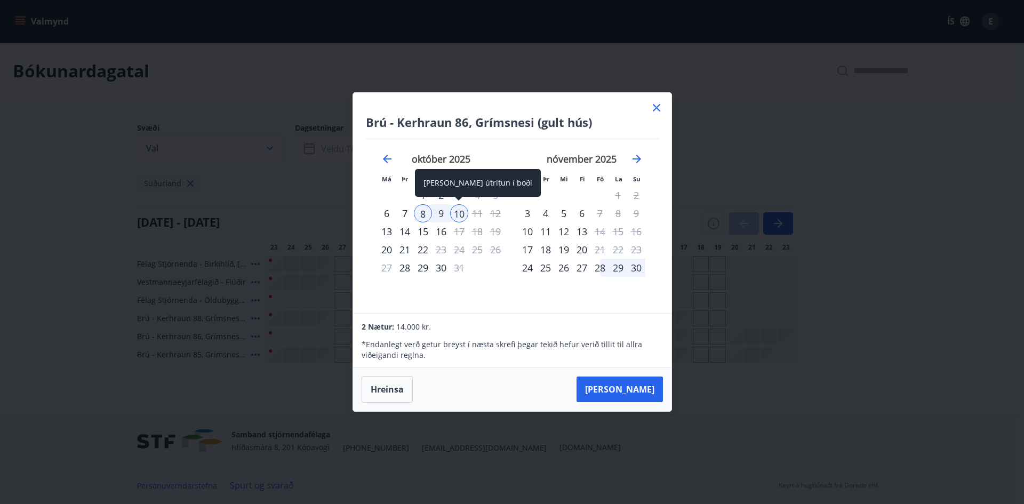
click at [460, 216] on div "10" at bounding box center [459, 213] width 18 height 18
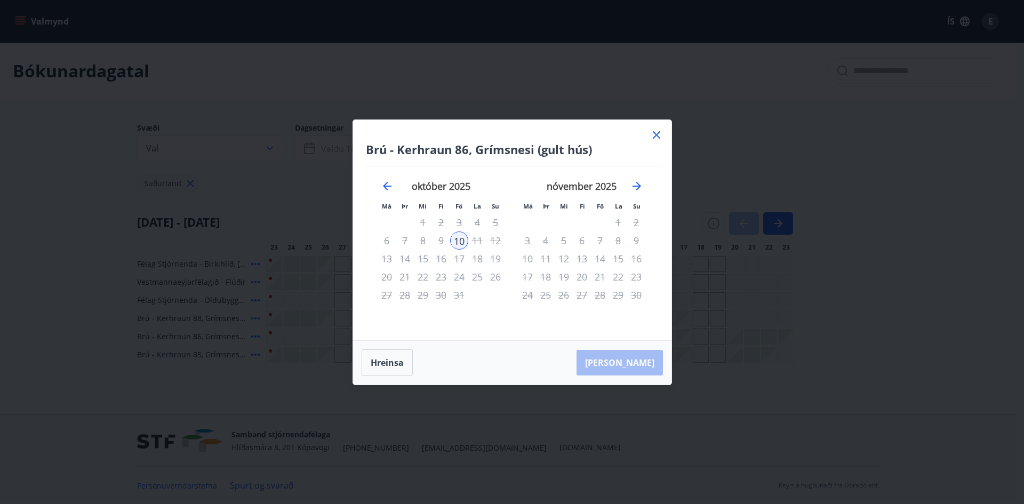
click at [480, 240] on div "11" at bounding box center [477, 240] width 18 height 18
click at [657, 134] on icon at bounding box center [655, 134] width 7 height 7
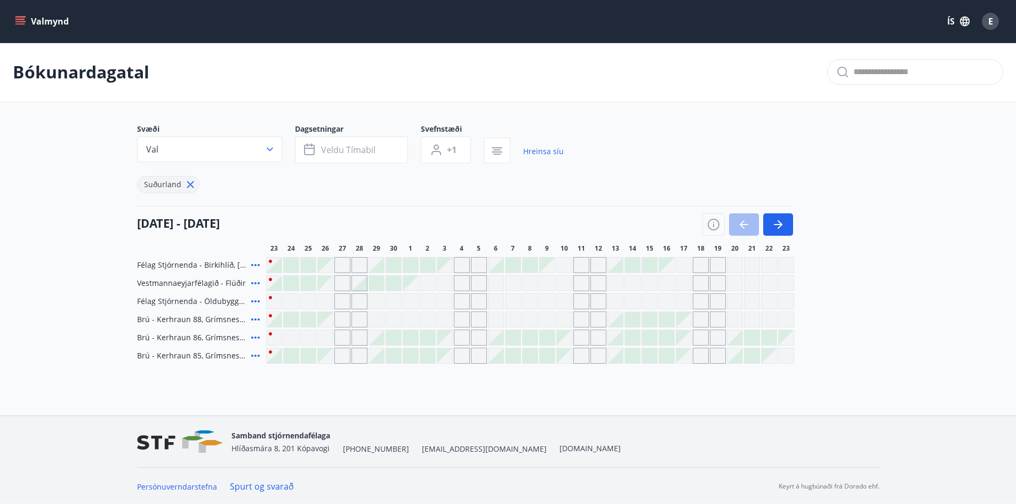
scroll to position [0, 0]
click at [267, 149] on icon "button" at bounding box center [270, 150] width 6 height 4
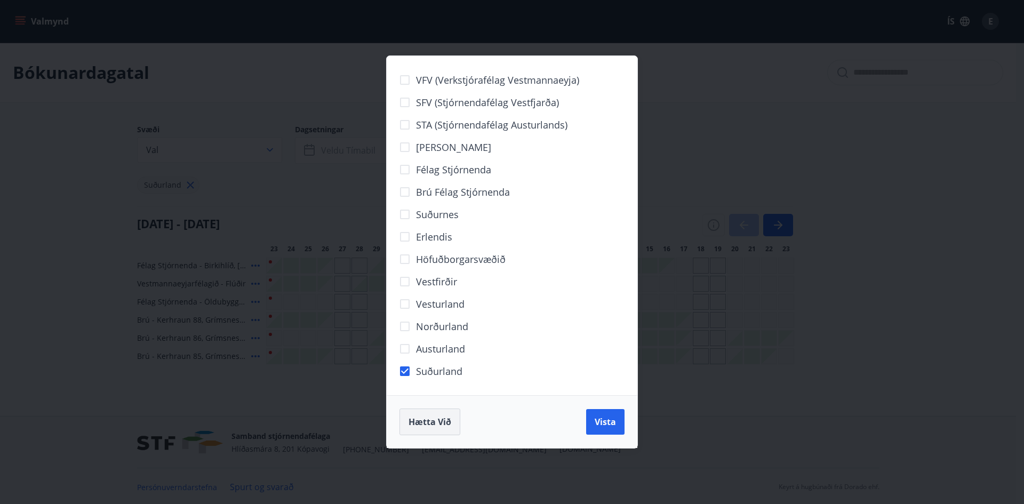
click at [420, 417] on span "Hætta við" at bounding box center [429, 422] width 43 height 12
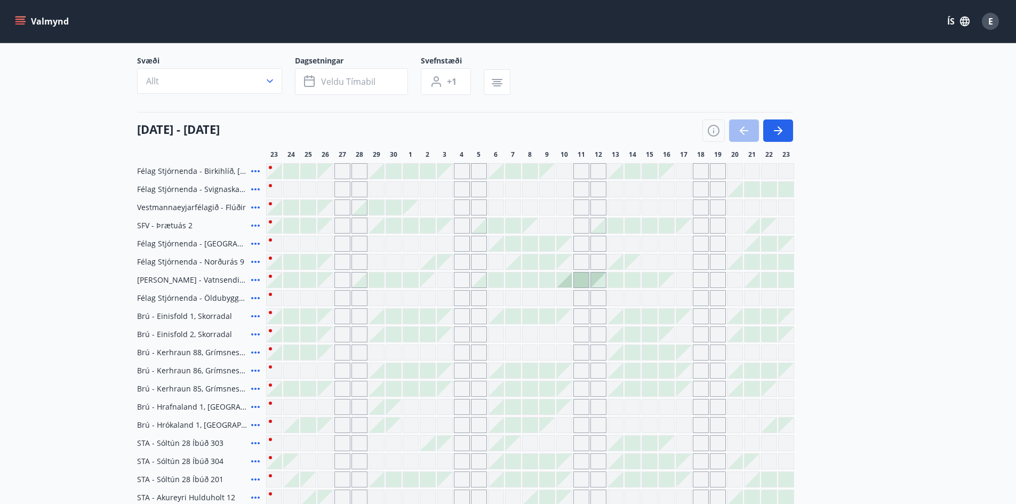
scroll to position [46, 0]
